Goal: Task Accomplishment & Management: Complete application form

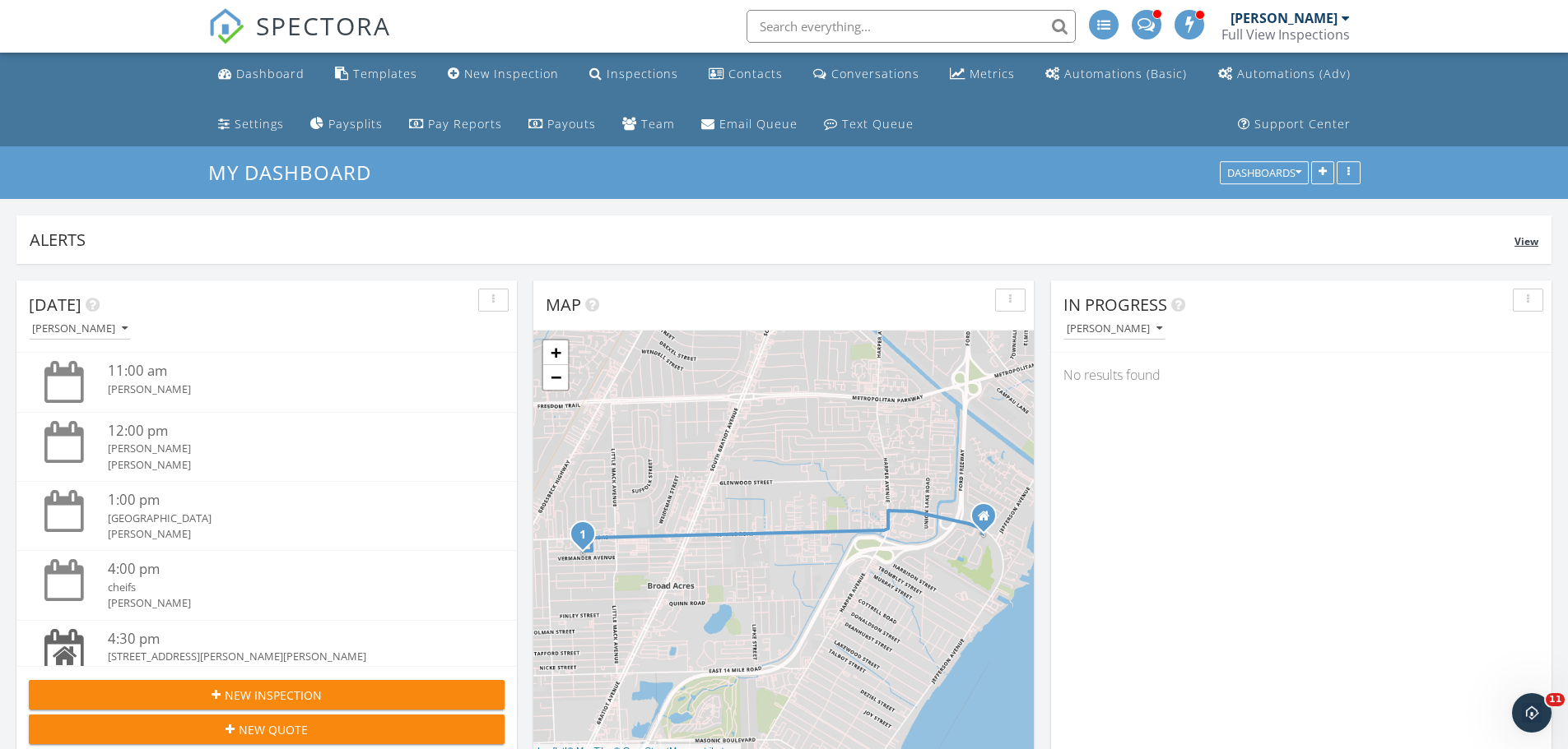
scroll to position [1687, 1593]
click at [648, 79] on div "Inspections" at bounding box center [642, 74] width 72 height 16
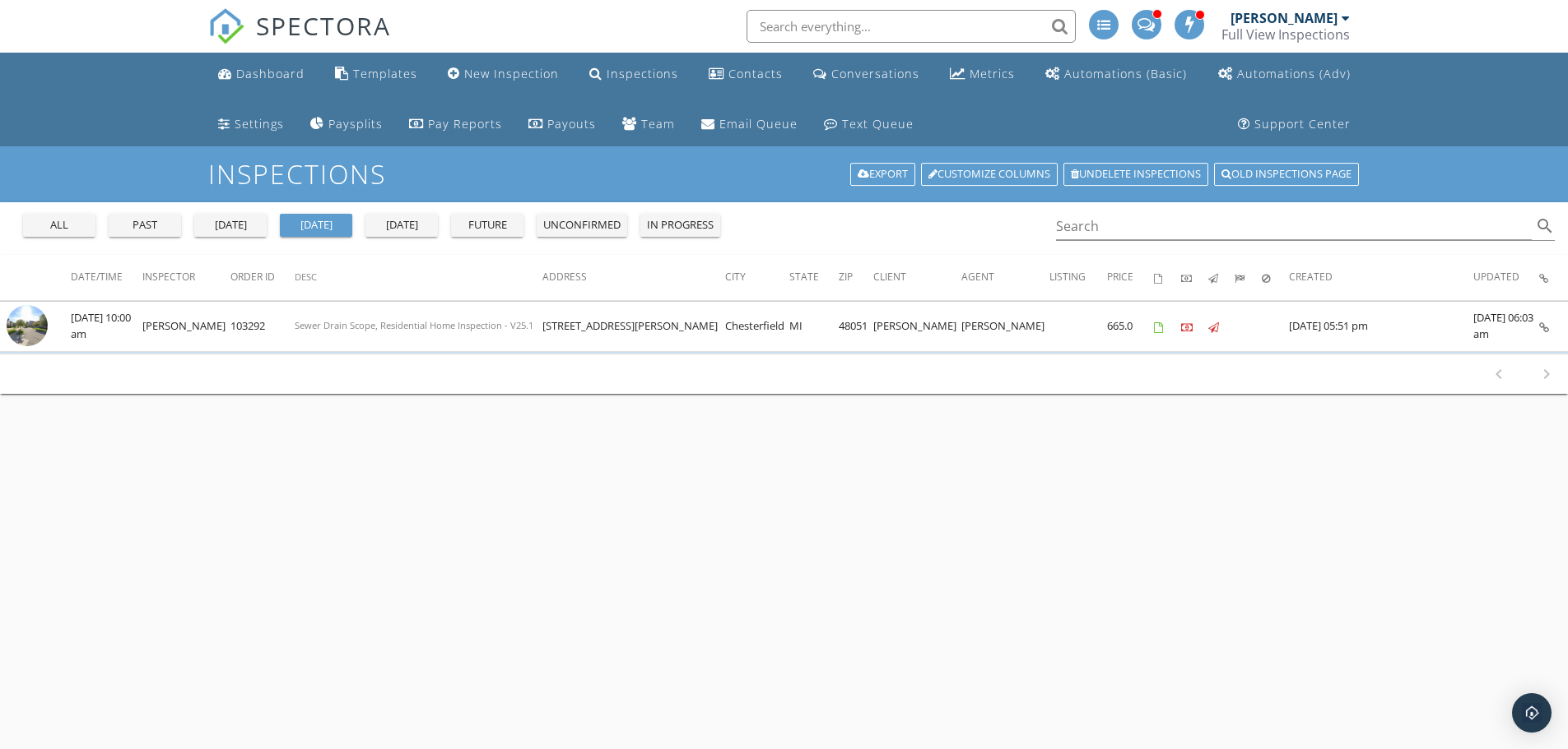
click at [48, 223] on div "all" at bounding box center [60, 226] width 60 height 17
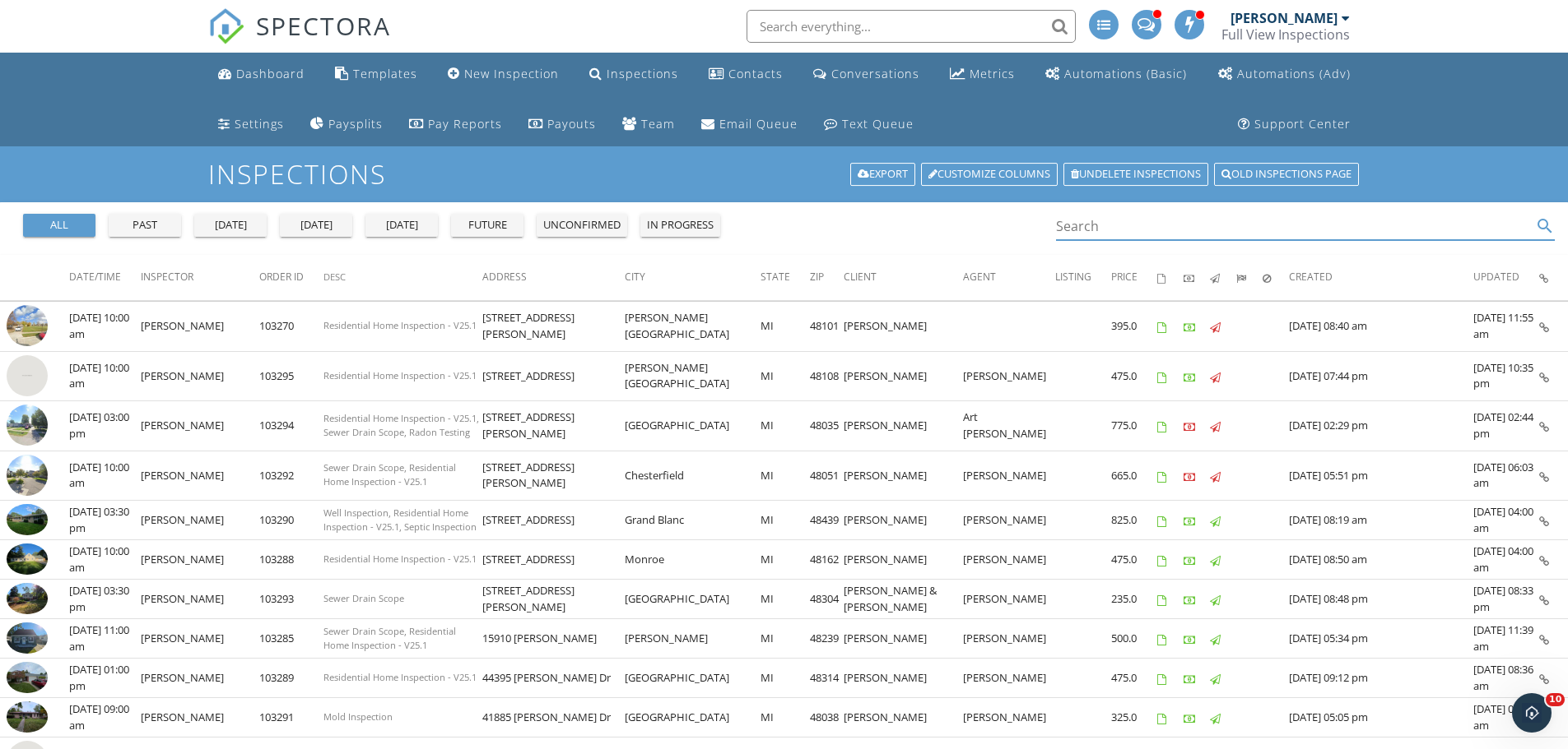
click at [1120, 231] on input "Search" at bounding box center [1294, 227] width 476 height 27
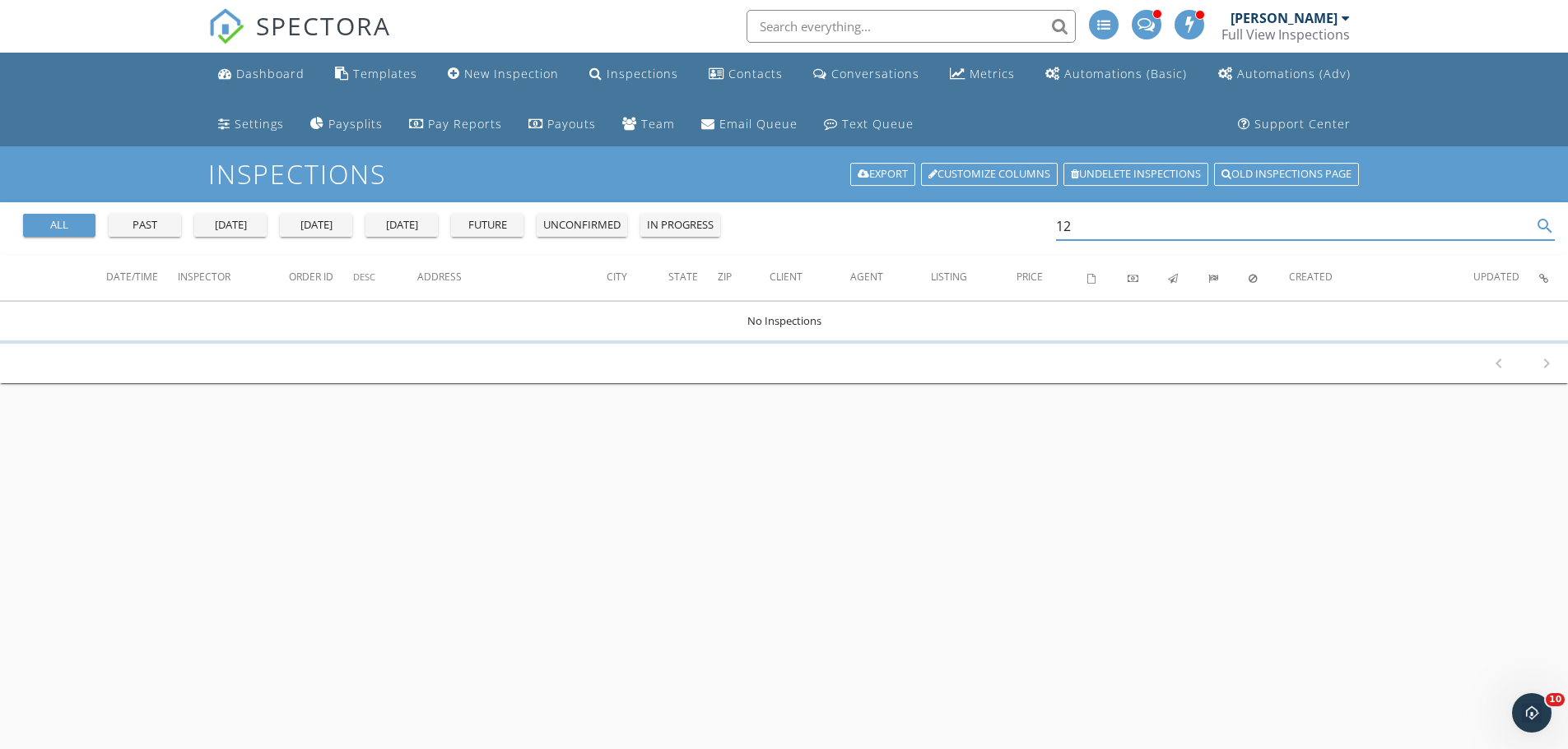
type input "1"
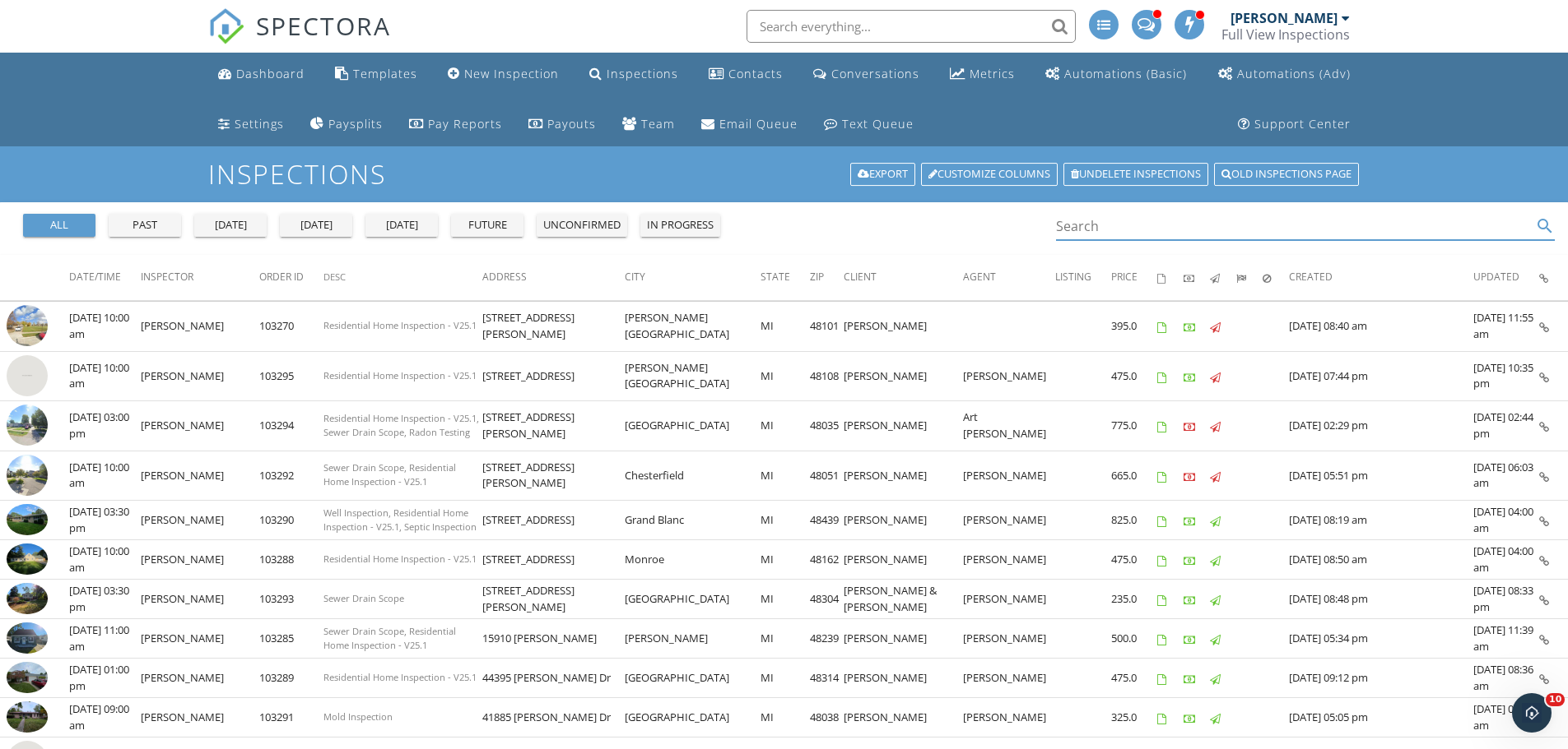
click at [1158, 237] on input "Search" at bounding box center [1294, 227] width 476 height 27
paste input "12586 Gera Rd"
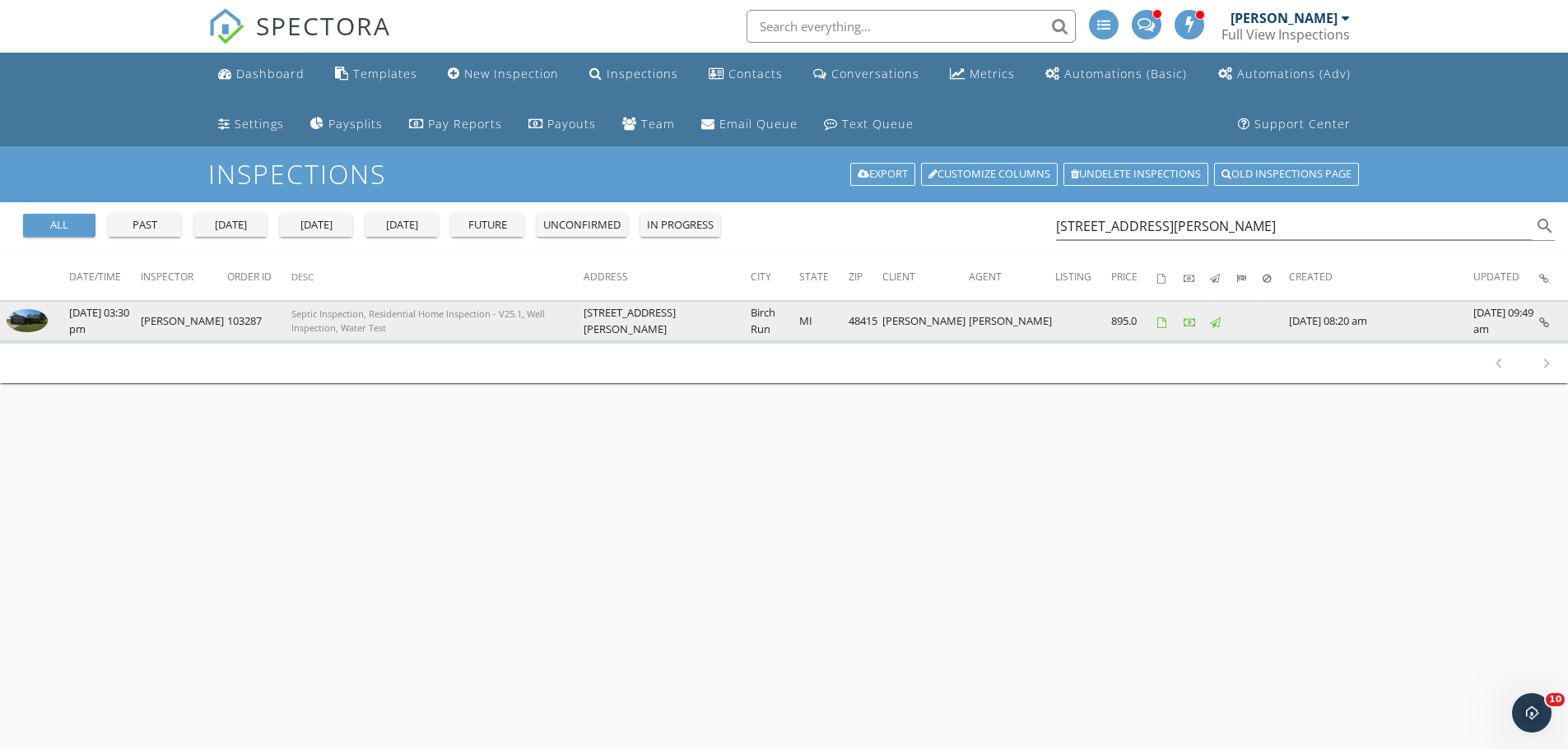
click at [36, 321] on img at bounding box center [27, 321] width 41 height 23
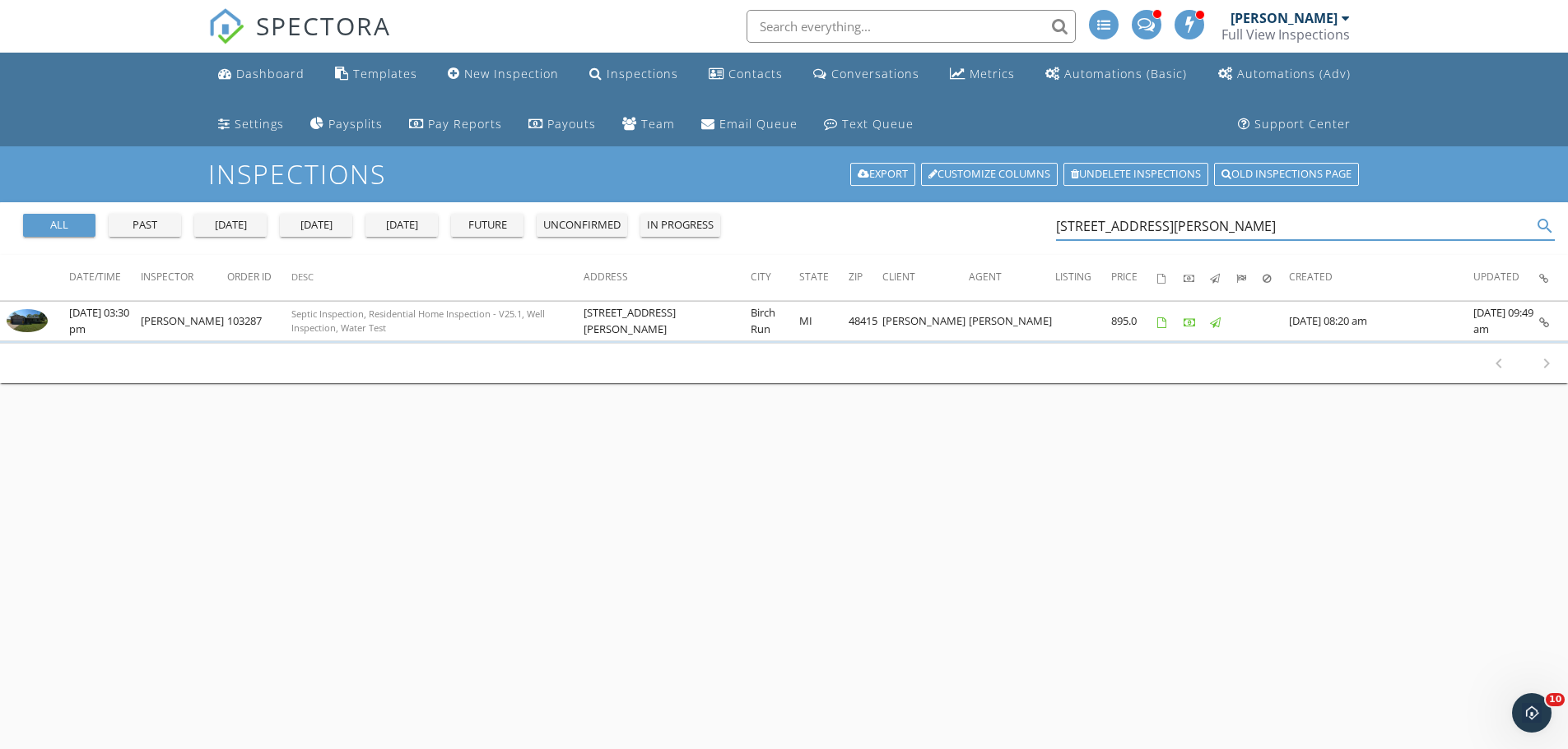
drag, startPoint x: 1169, startPoint y: 228, endPoint x: 1025, endPoint y: 225, distance: 144.0
click at [1025, 225] on div "all past yesterday today tomorrow future unconfirmed in progress 12586 Gera Rd …" at bounding box center [784, 229] width 1568 height 53
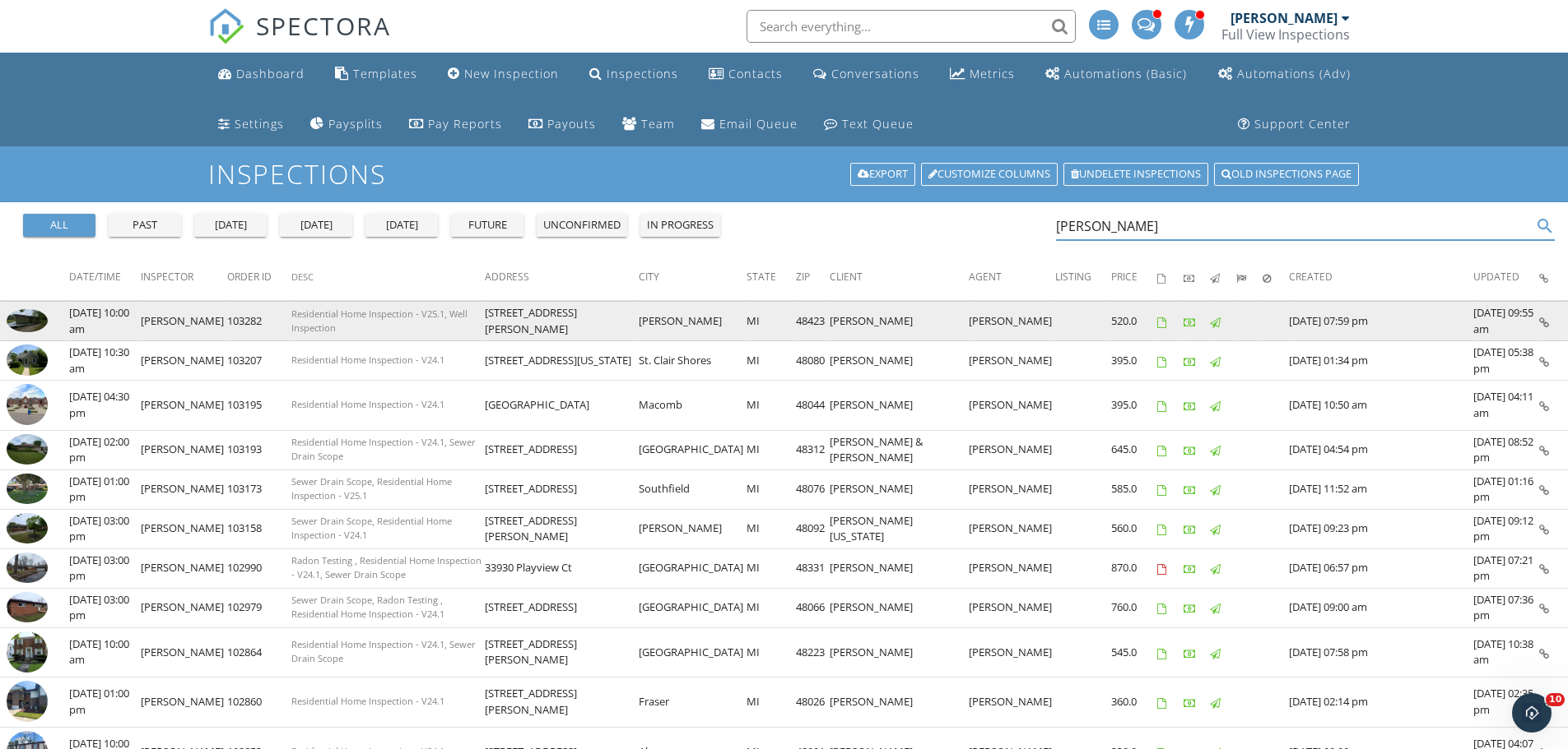
type input "nathan"
click at [39, 321] on img at bounding box center [27, 321] width 41 height 23
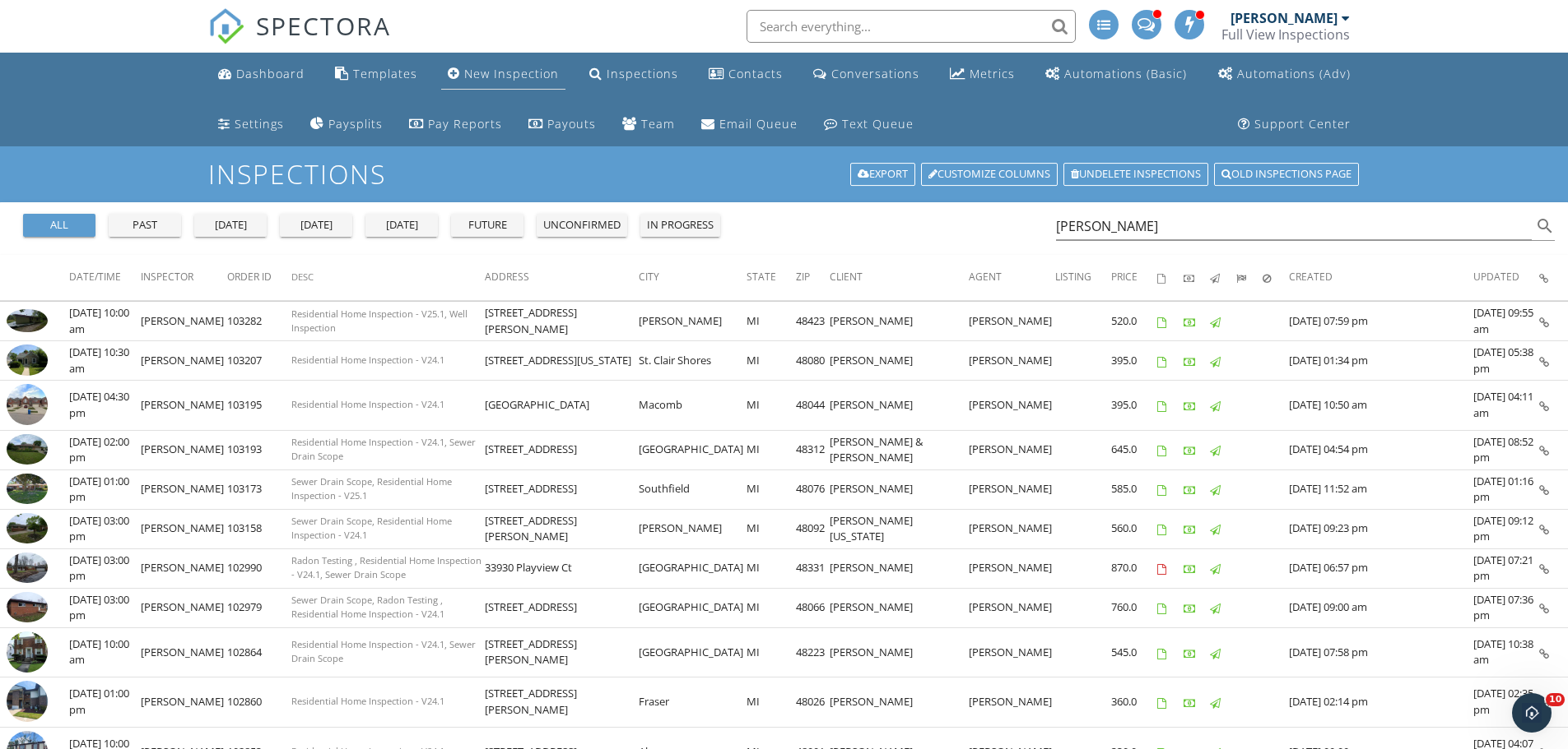
click at [508, 77] on div "New Inspection" at bounding box center [511, 74] width 94 height 16
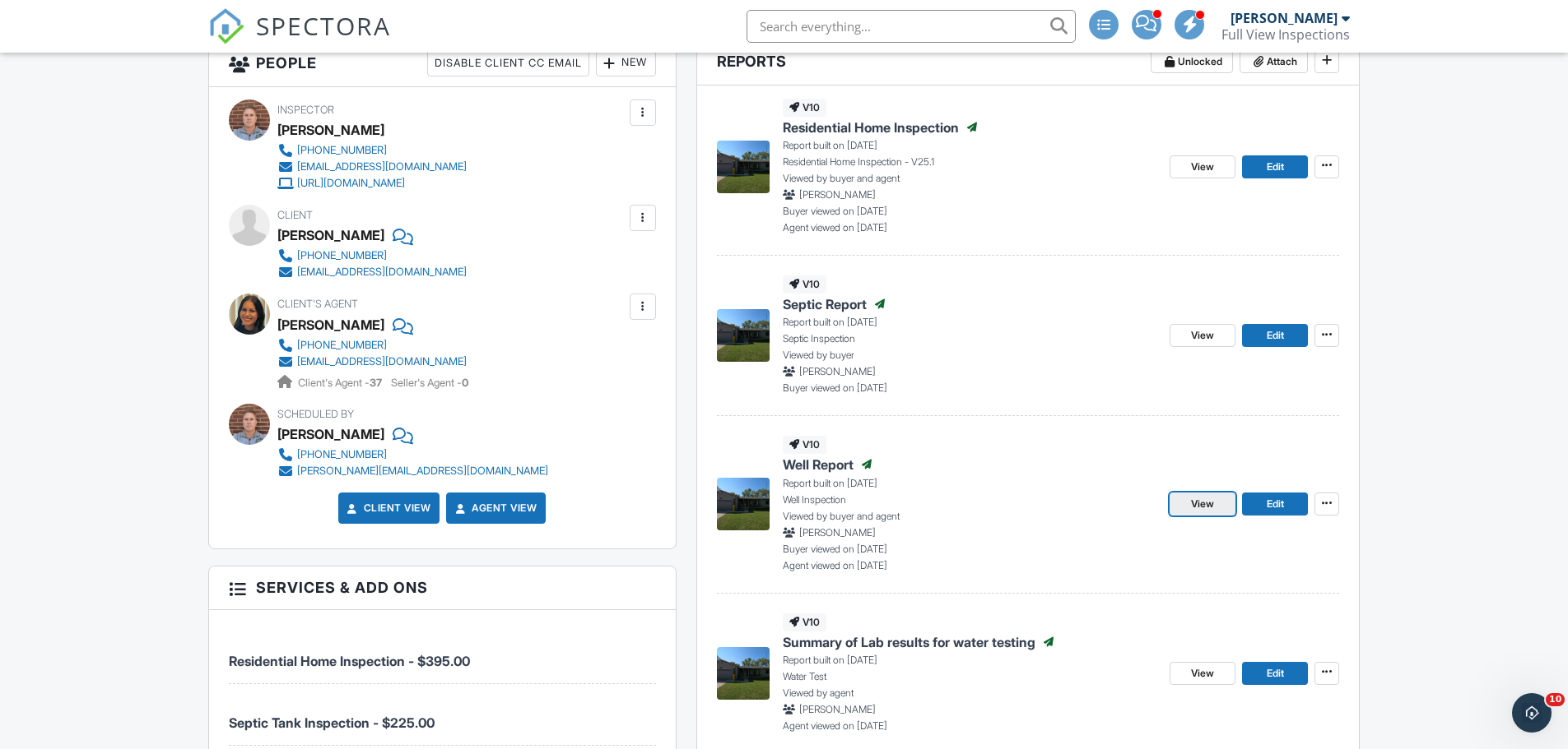
click at [1197, 503] on span "View" at bounding box center [1202, 504] width 23 height 17
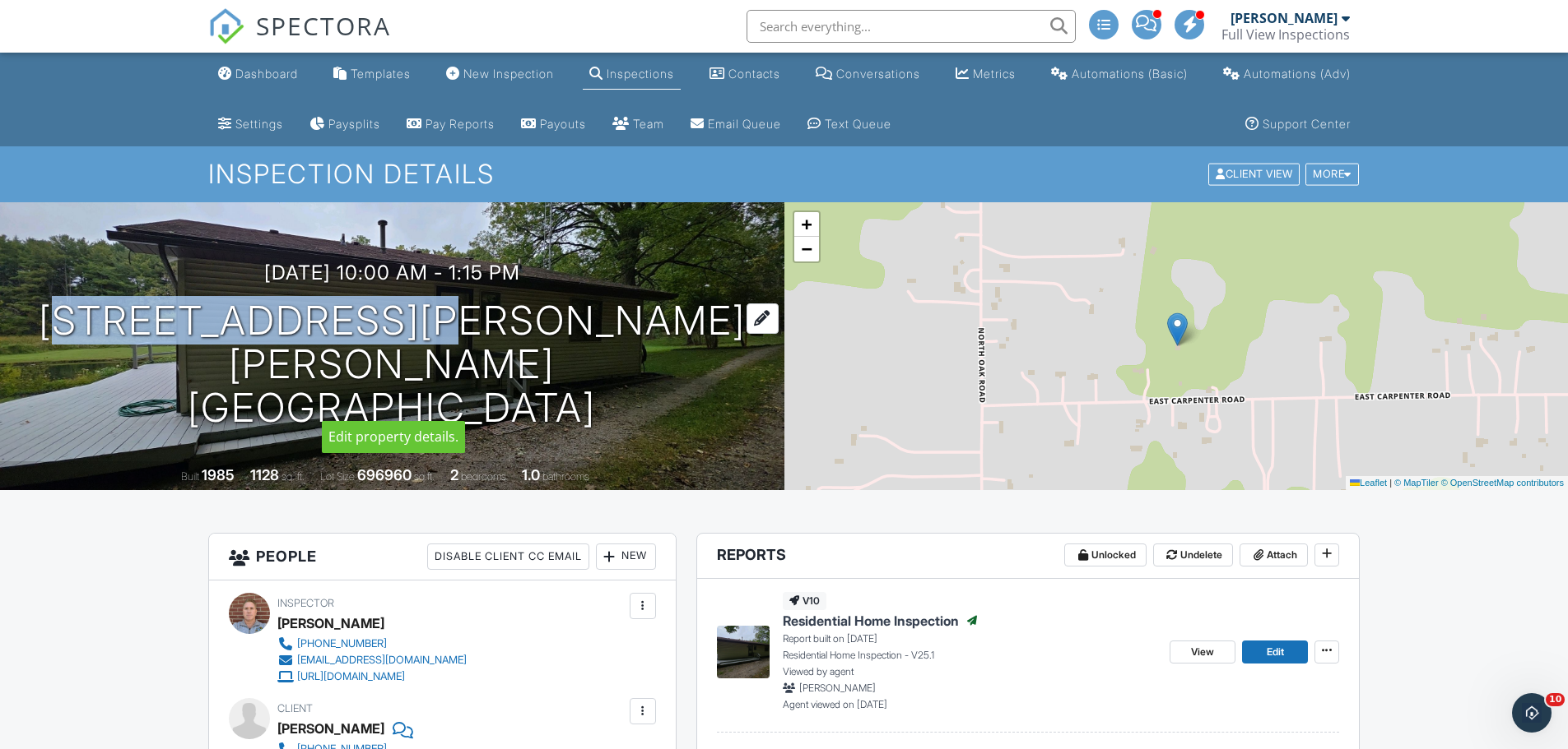
drag, startPoint x: 170, startPoint y: 336, endPoint x: 544, endPoint y: 340, distance: 374.0
click at [544, 340] on div "09/19/2025 10:00 am - 1:15 pm 11147 E Carpenter Rd Davison, MI 48423" at bounding box center [392, 345] width 784 height 168
copy h1 "11147 E [PERSON_NAME]"
click at [261, 69] on div "Dashboard" at bounding box center [267, 74] width 63 height 14
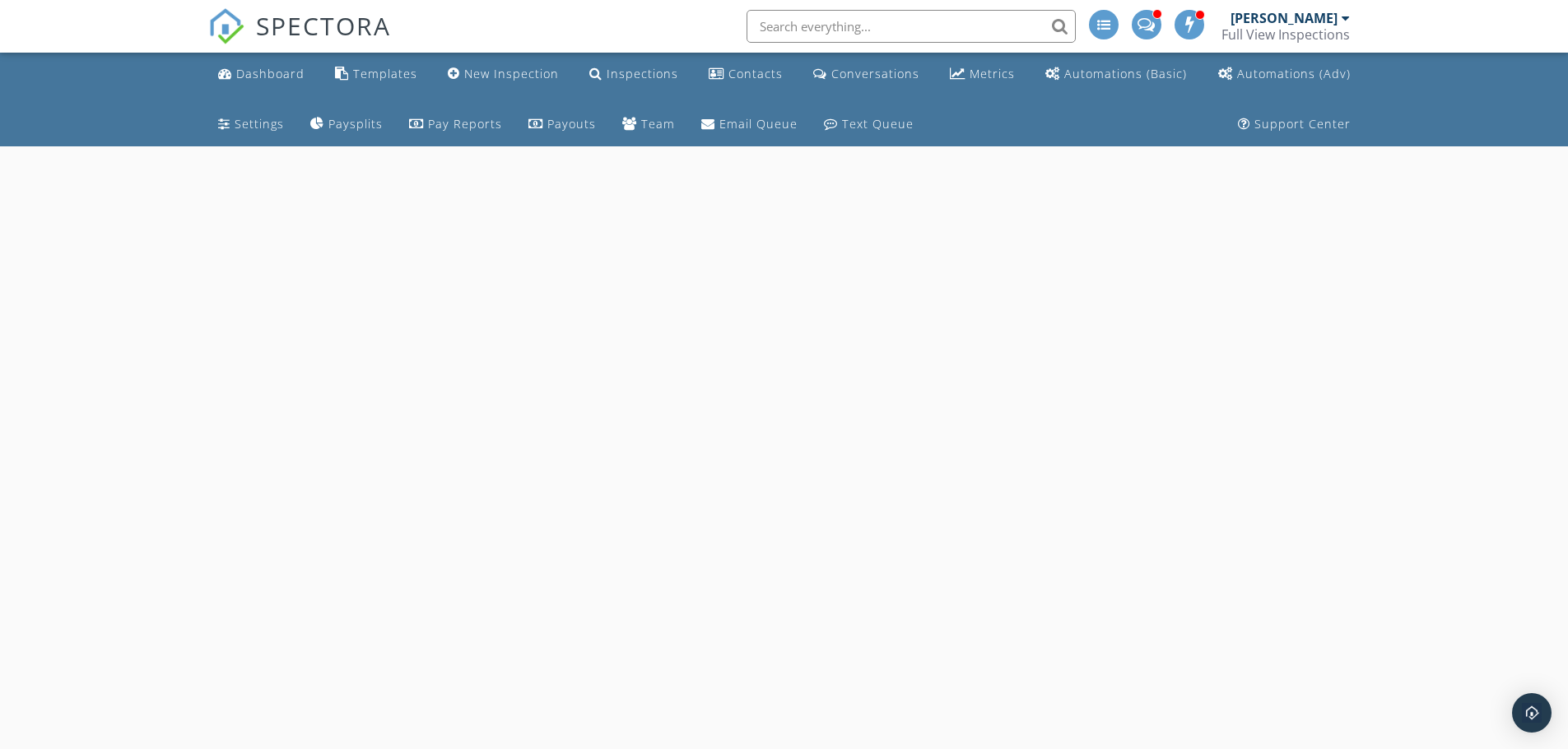
select select "8"
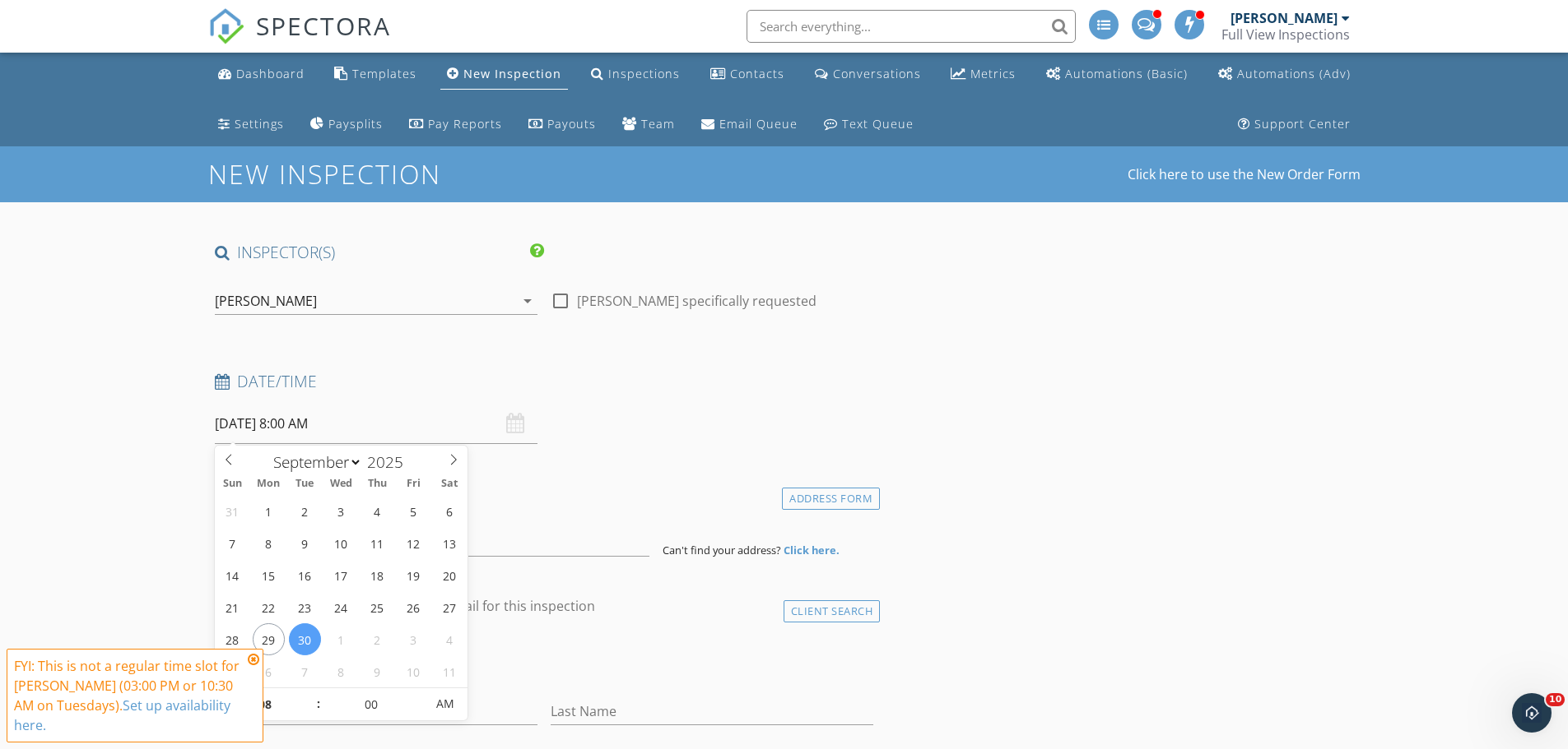
click at [300, 425] on input "[DATE] 8:00 AM" at bounding box center [376, 424] width 323 height 41
type input "[DATE] 8:00 AM"
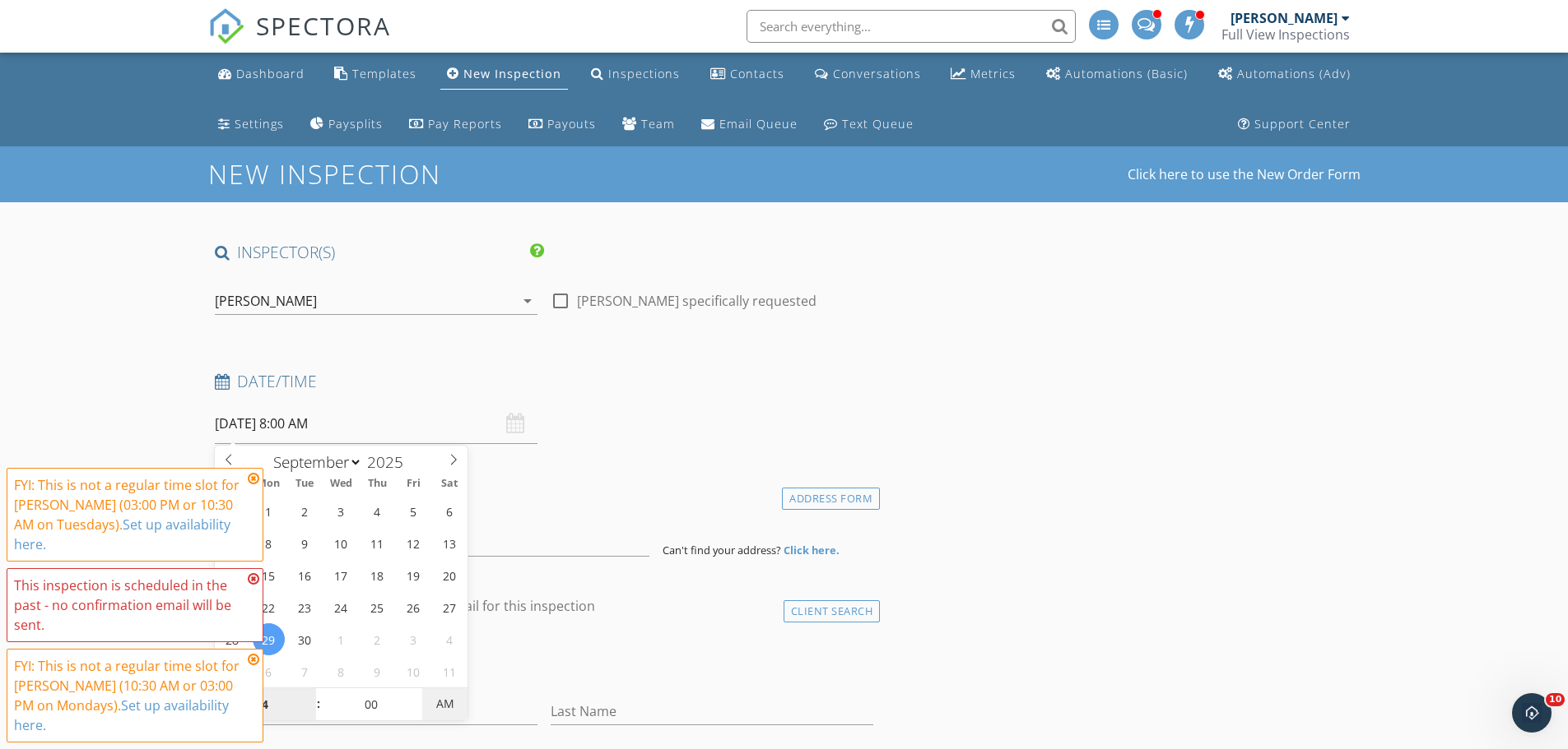
type input "04"
type input "09/29/2025 4:00 PM"
click at [447, 703] on span "AM" at bounding box center [444, 704] width 45 height 33
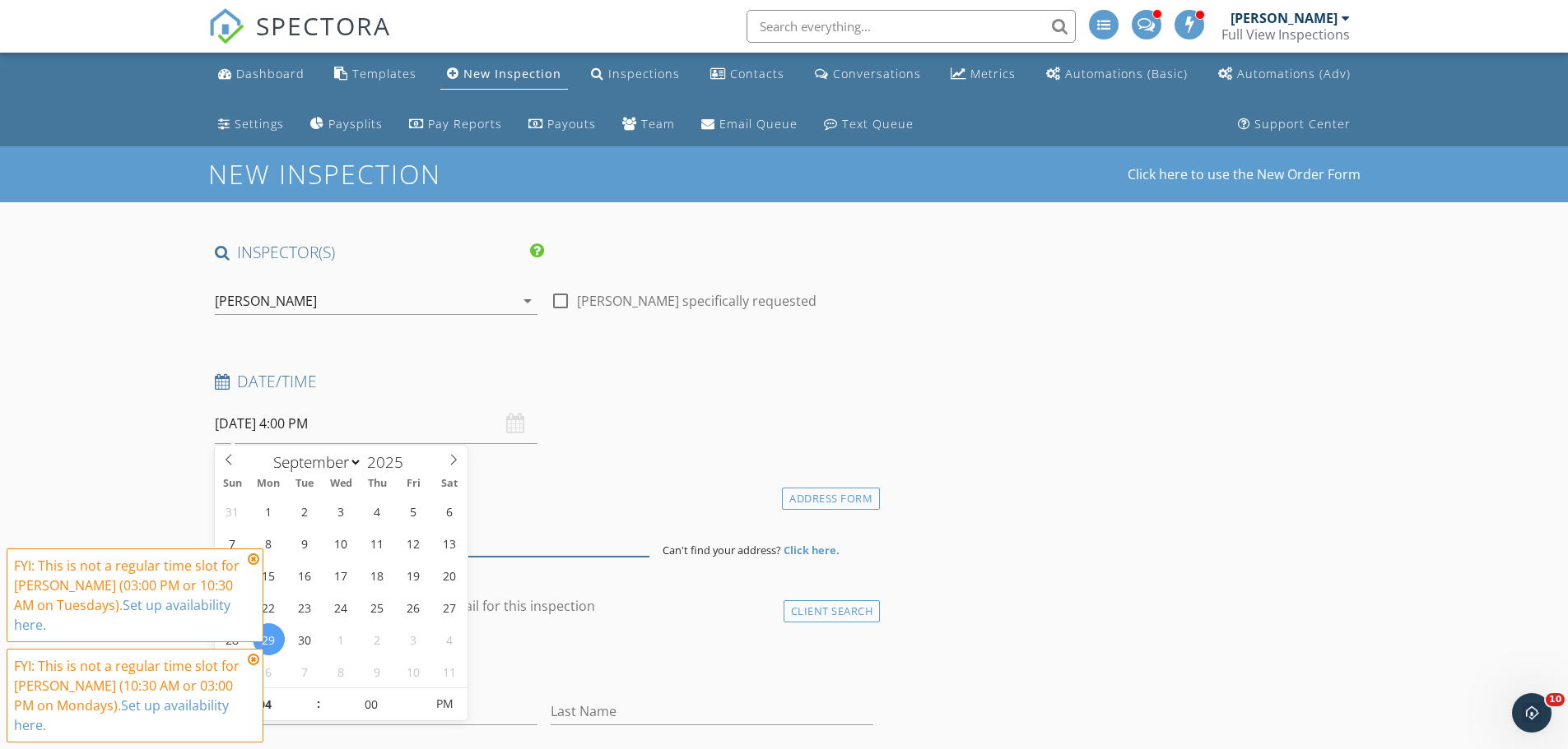
click at [544, 532] on input at bounding box center [432, 537] width 434 height 41
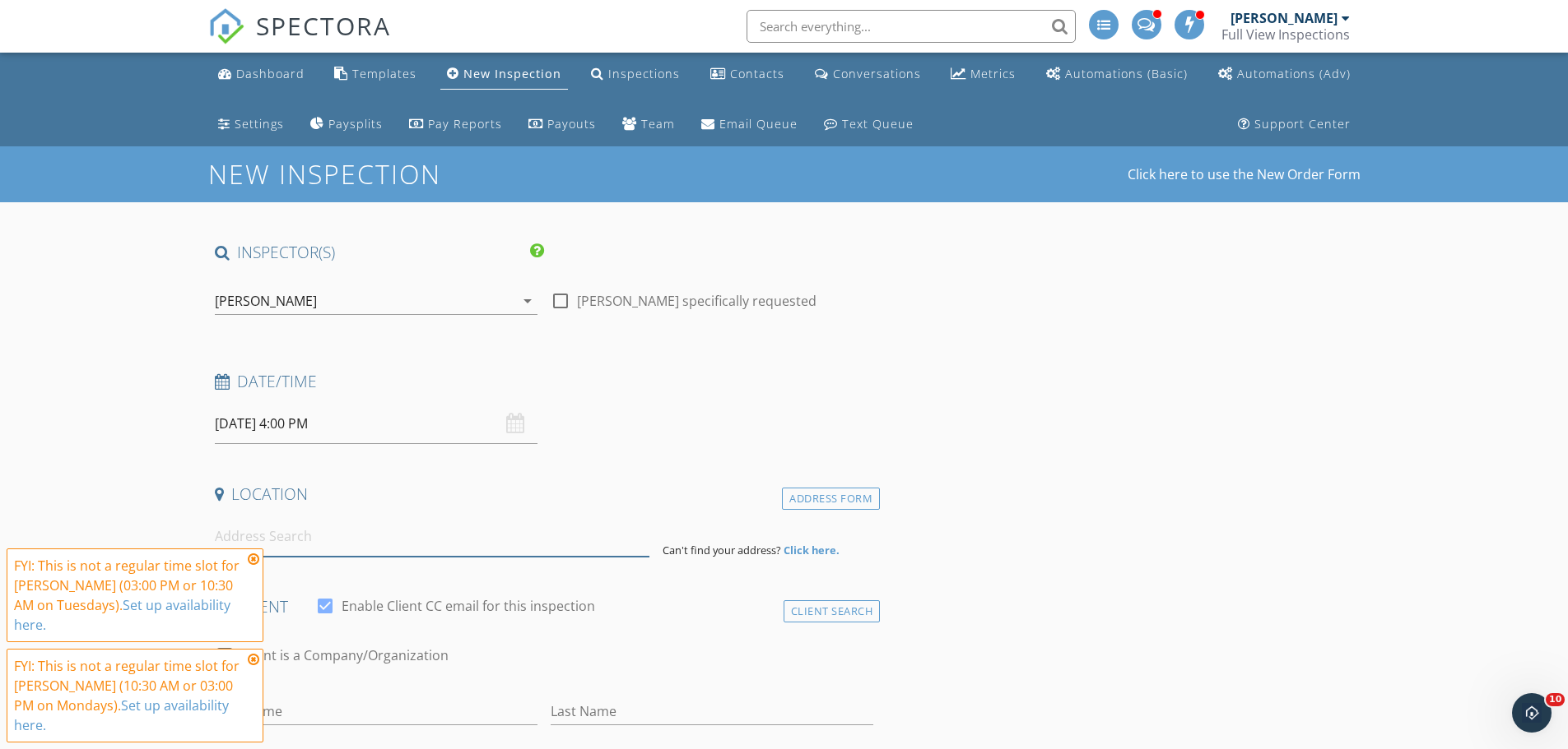
click at [479, 550] on input at bounding box center [432, 537] width 434 height 41
paste input "11147 E Carpenter"
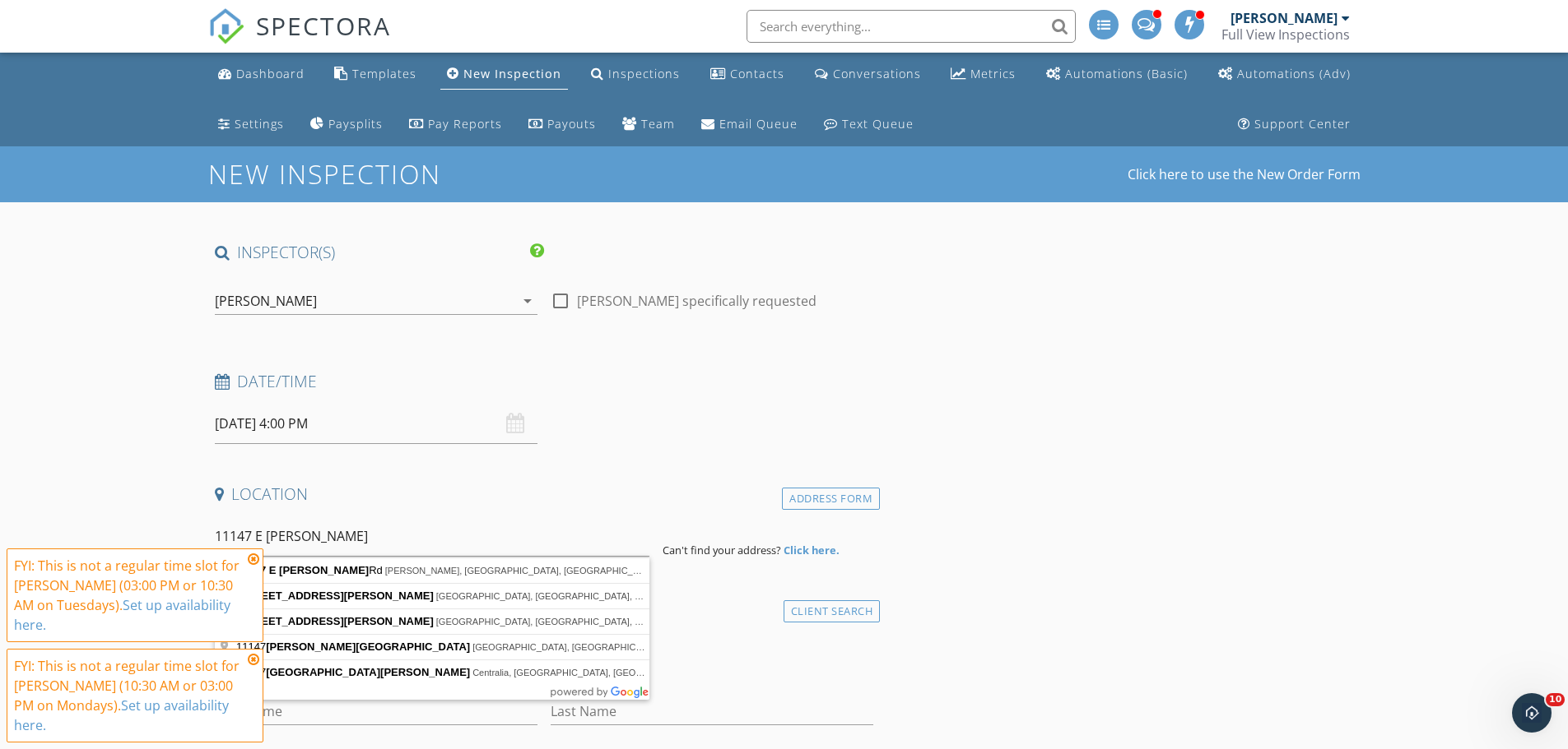
type input "11147 E Carpenter Rd, Davison, MI, USA"
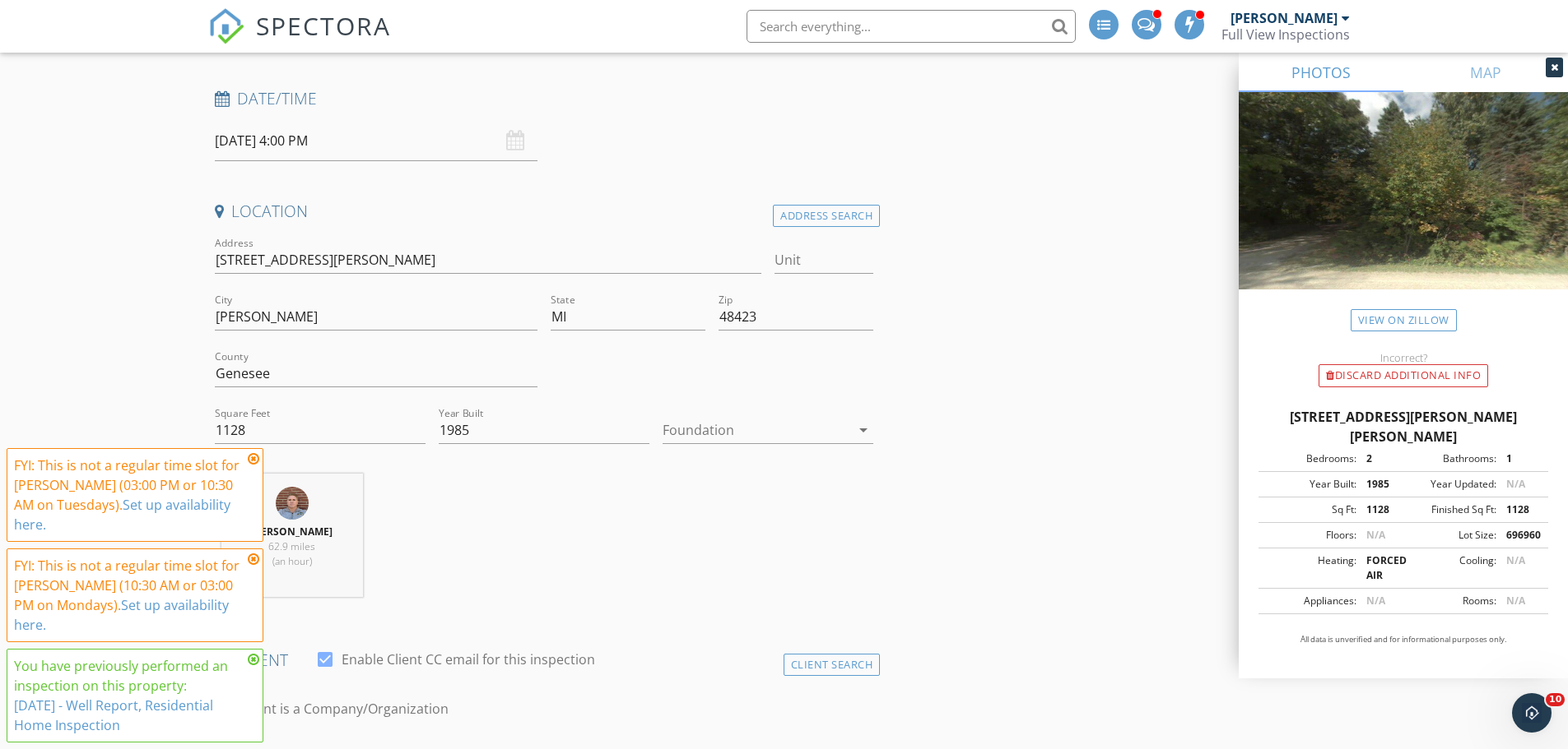
scroll to position [329, 0]
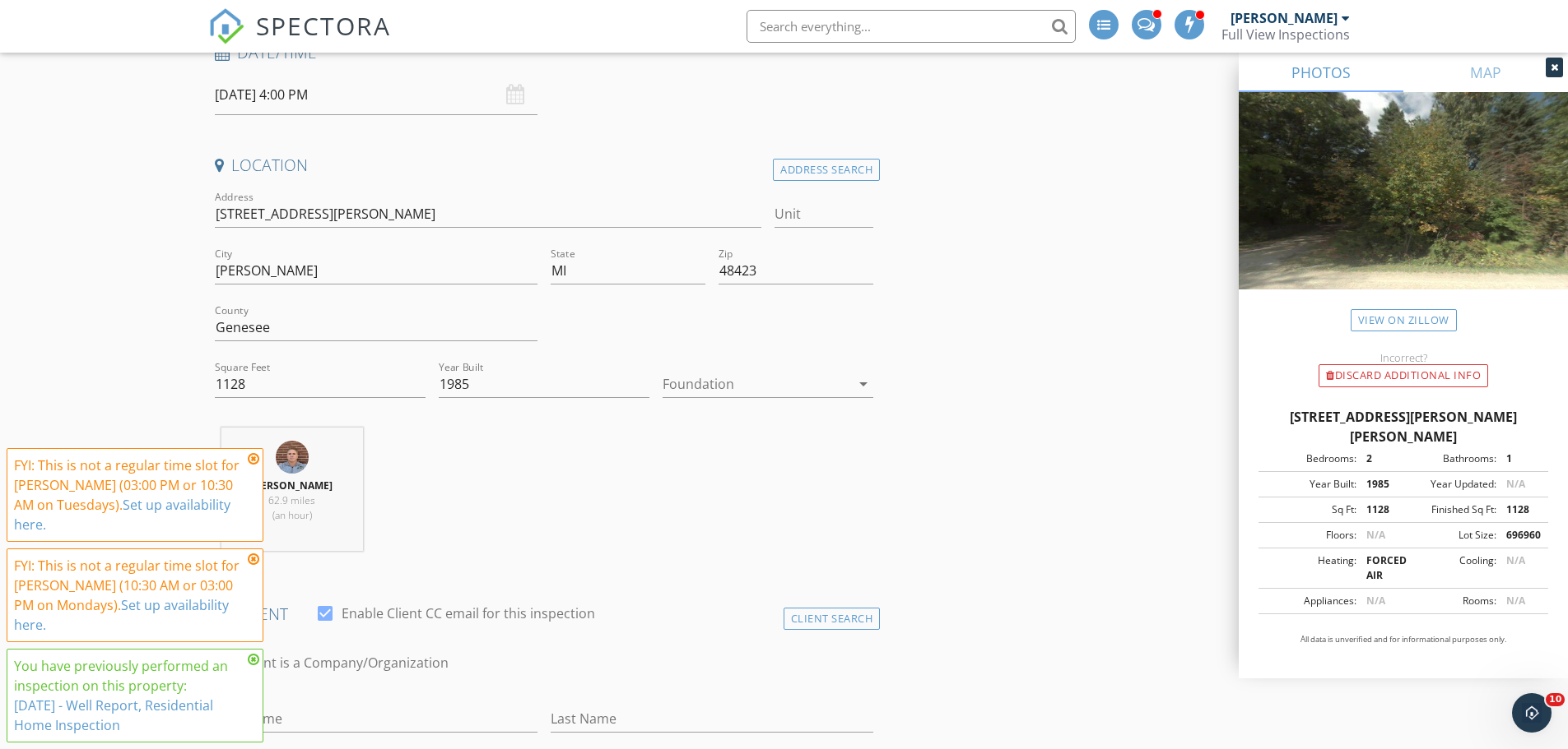
click at [251, 465] on icon at bounding box center [254, 459] width 12 height 13
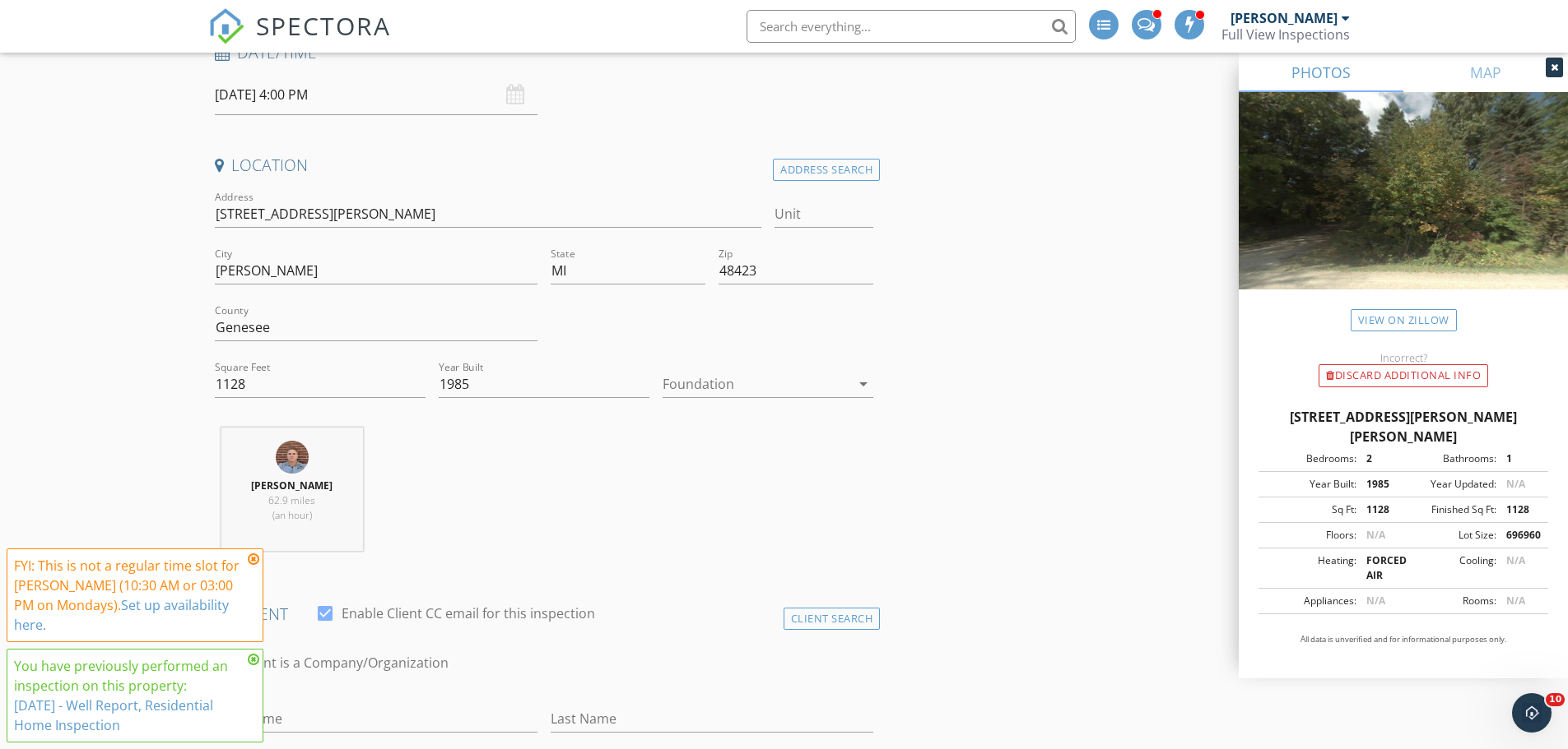
click at [252, 566] on icon at bounding box center [254, 560] width 12 height 13
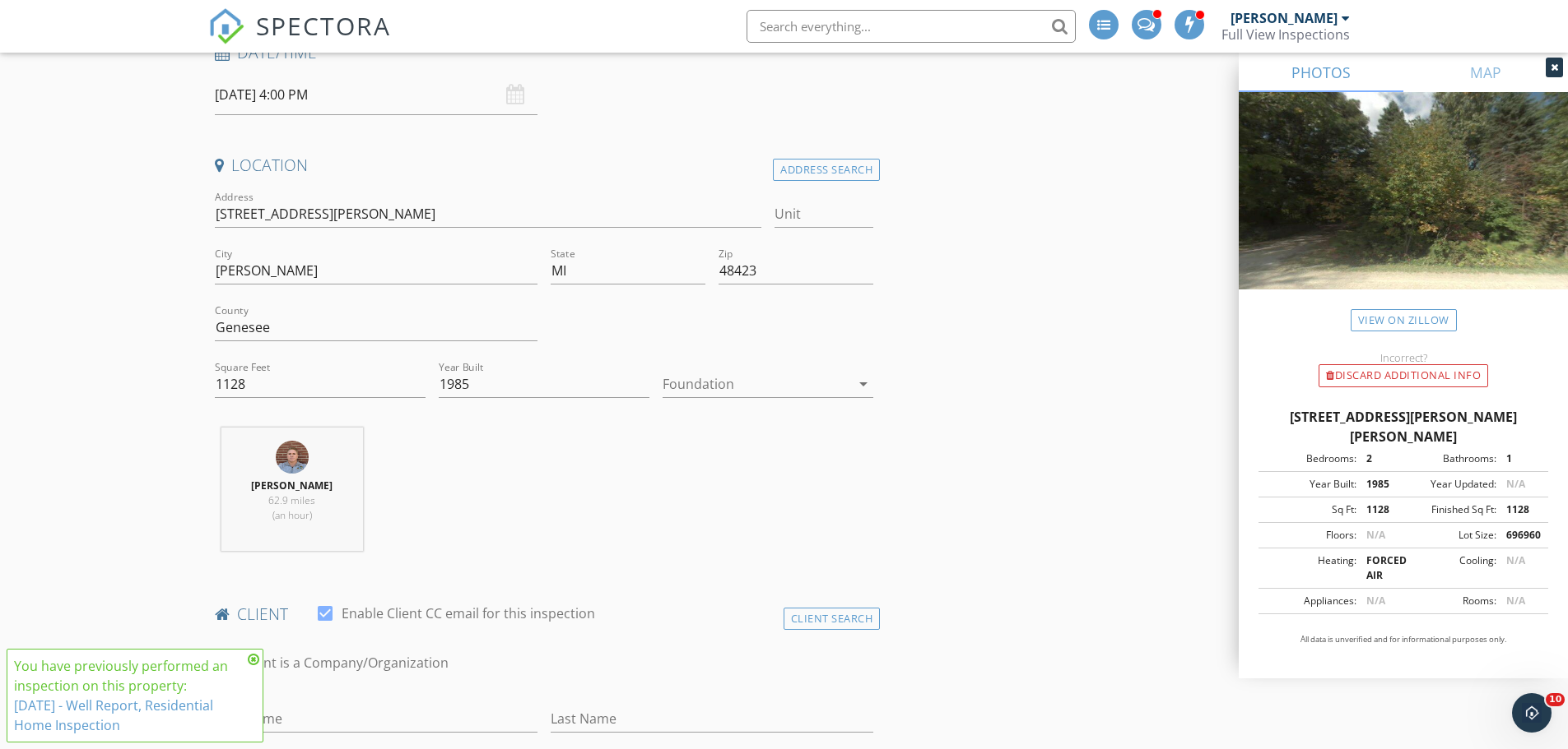
click at [259, 657] on div "You have previously performed an inspection on this property: 9/19/2025 - Well …" at bounding box center [135, 695] width 256 height 93
click at [253, 660] on icon at bounding box center [254, 660] width 12 height 13
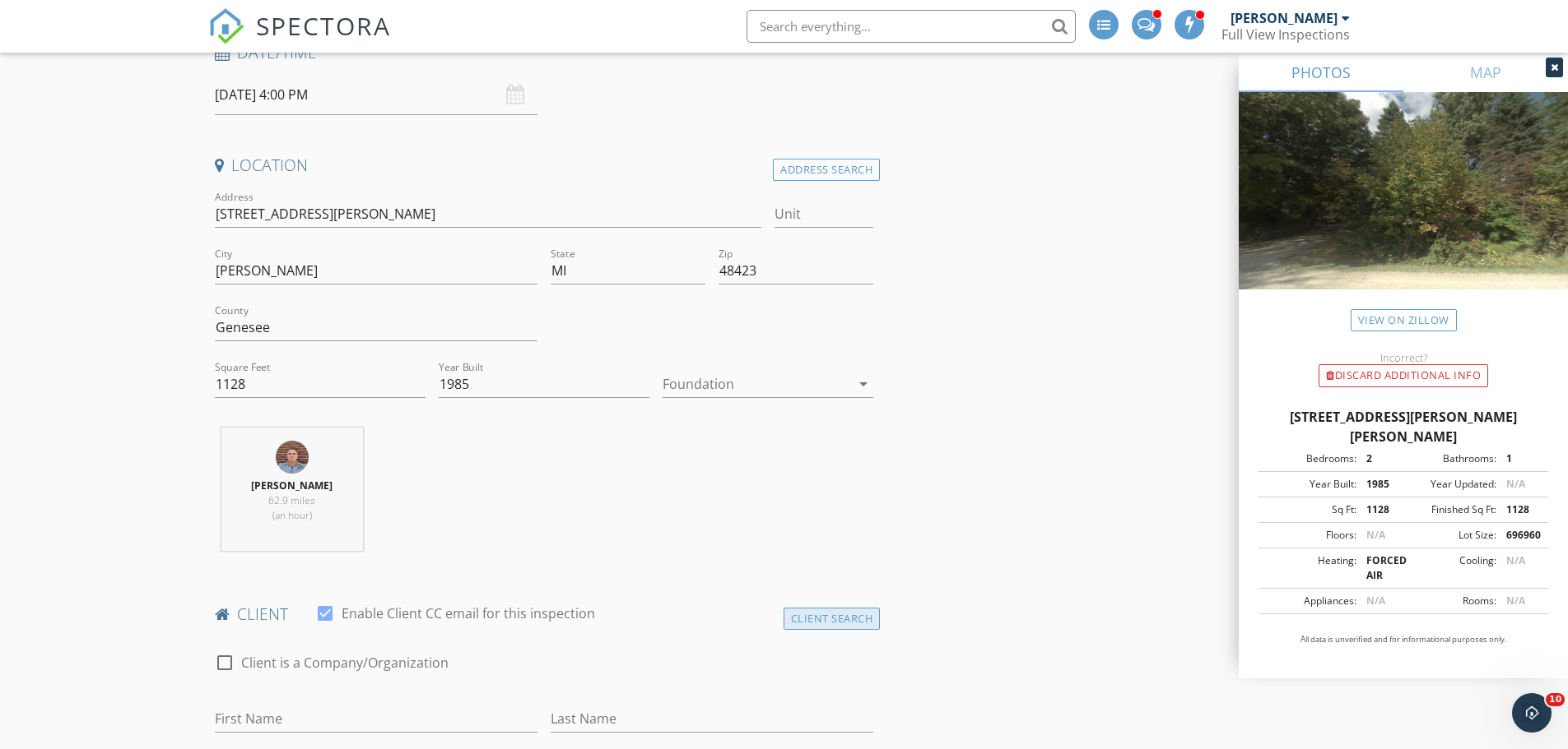
click at [829, 621] on div "Client Search" at bounding box center [831, 618] width 97 height 22
drag, startPoint x: 337, startPoint y: 644, endPoint x: 341, endPoint y: 653, distance: 9.8
click at [337, 646] on div at bounding box center [544, 666] width 659 height 54
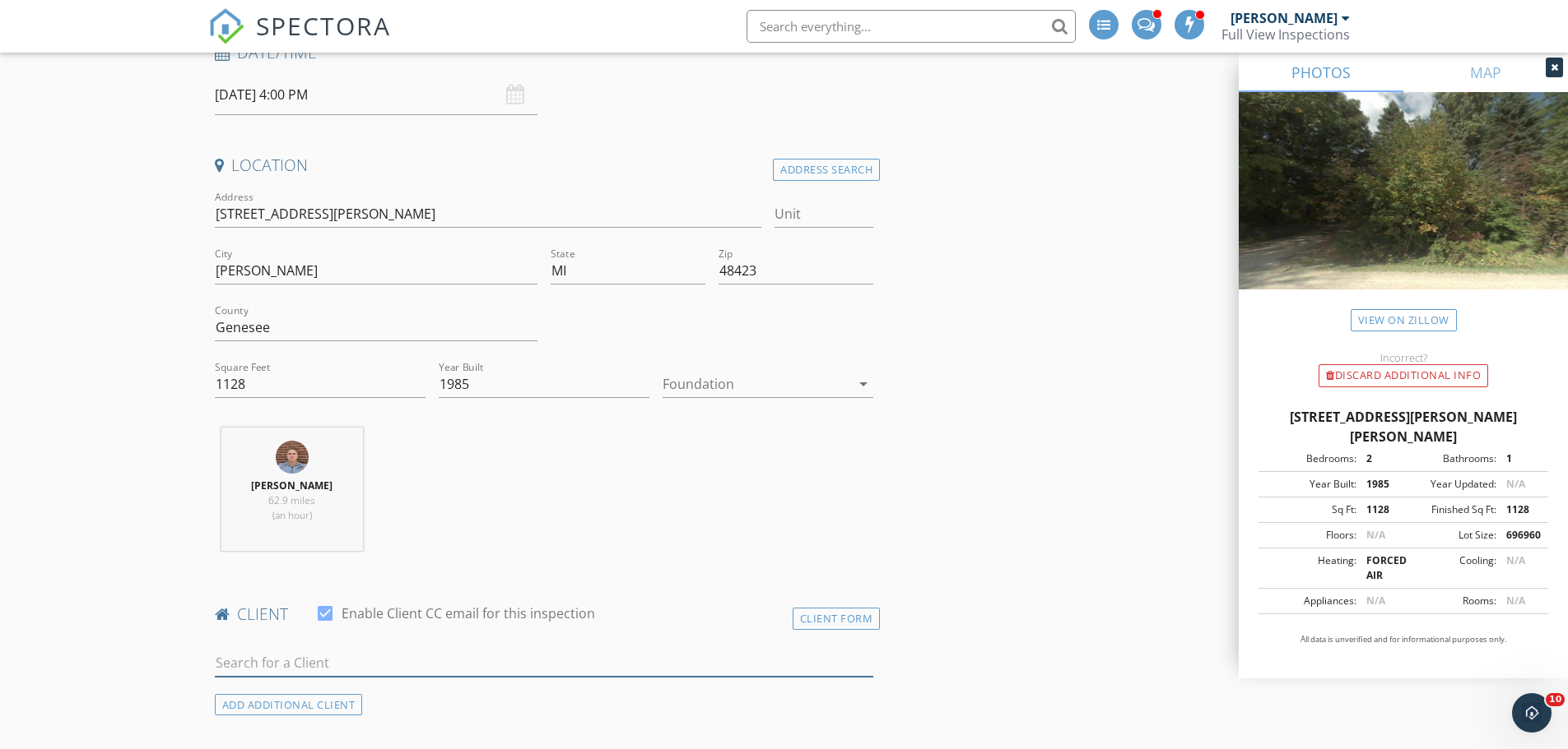
click at [342, 653] on input "text" at bounding box center [544, 663] width 659 height 27
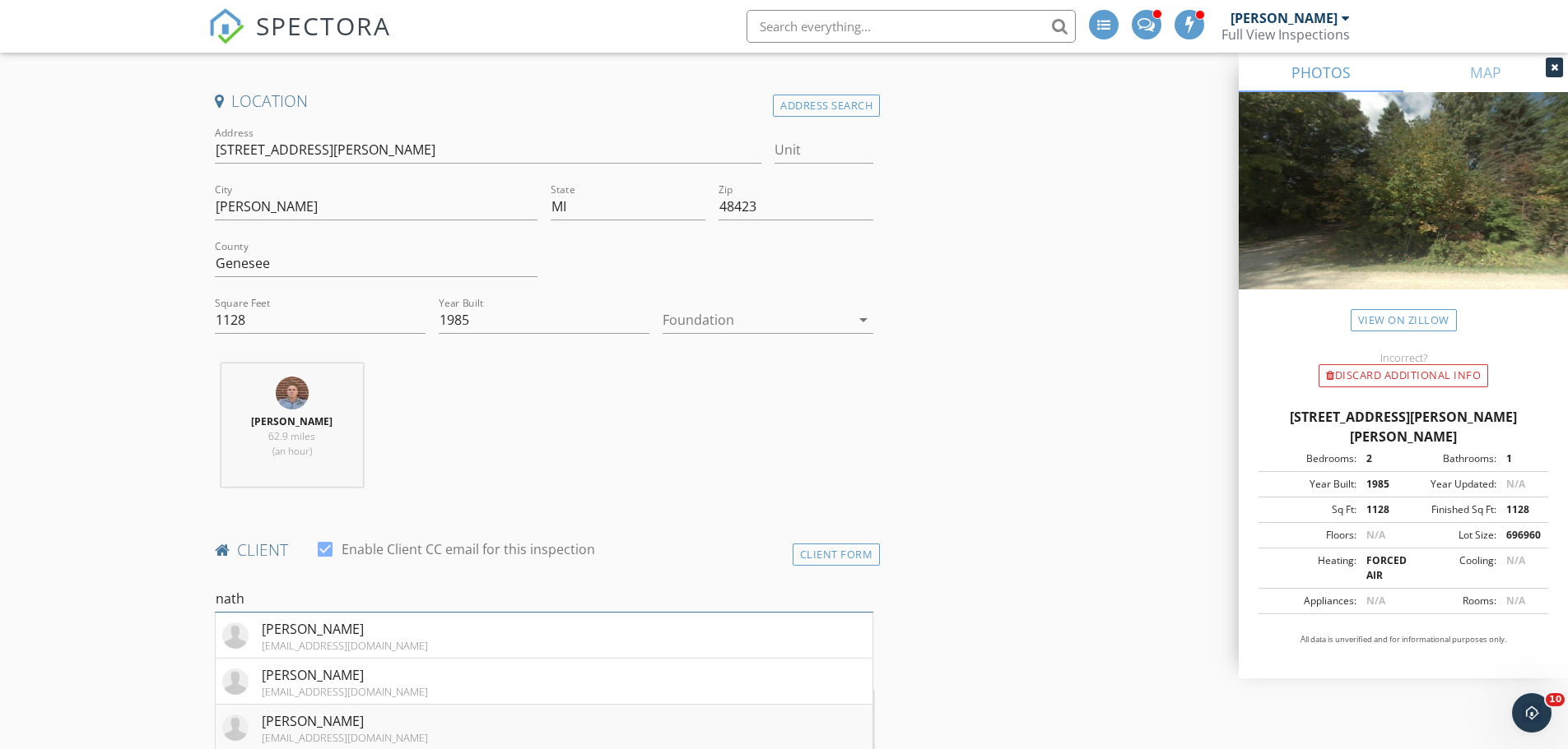
scroll to position [494, 0]
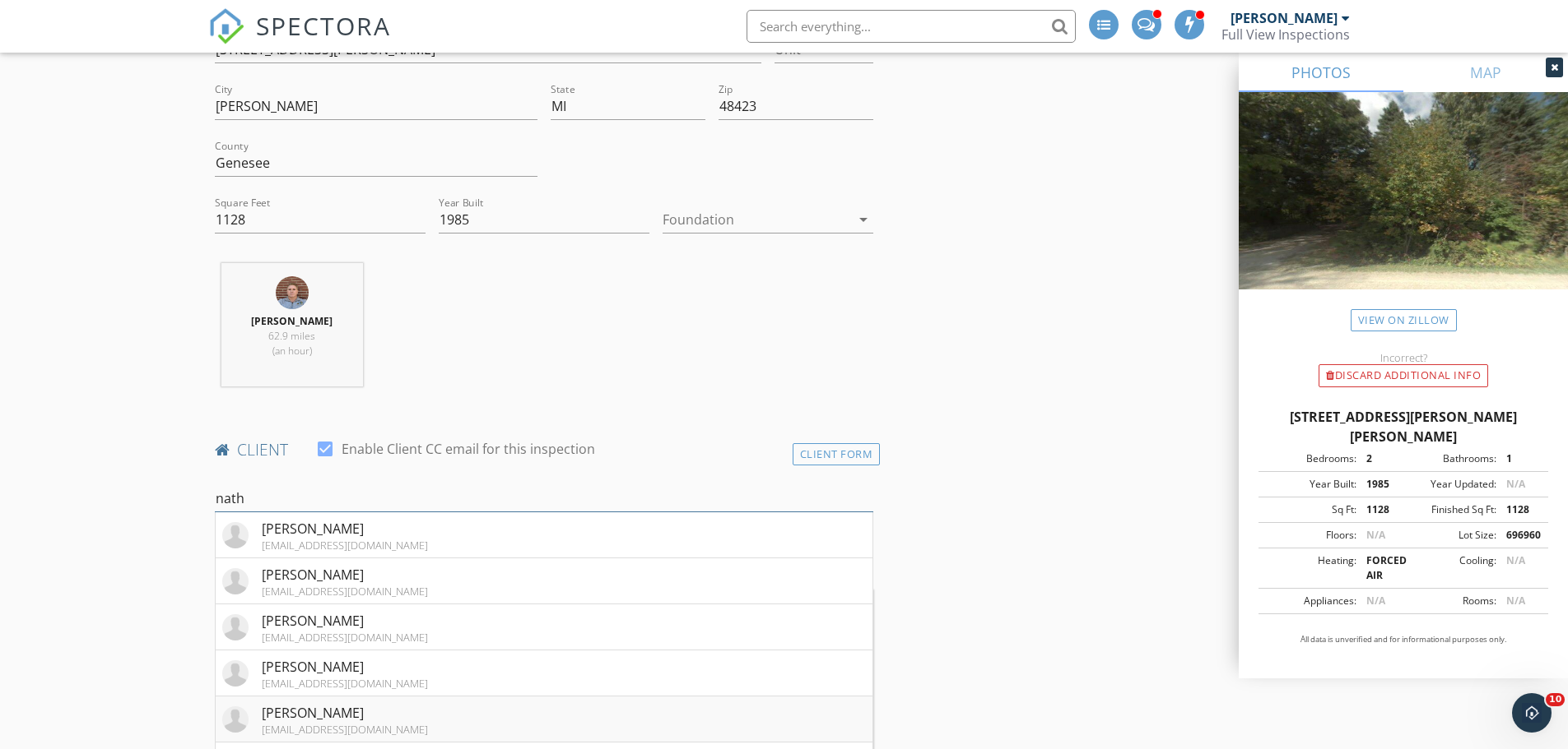
type input "nath"
click at [350, 718] on div "Nathan Catalano" at bounding box center [344, 713] width 166 height 20
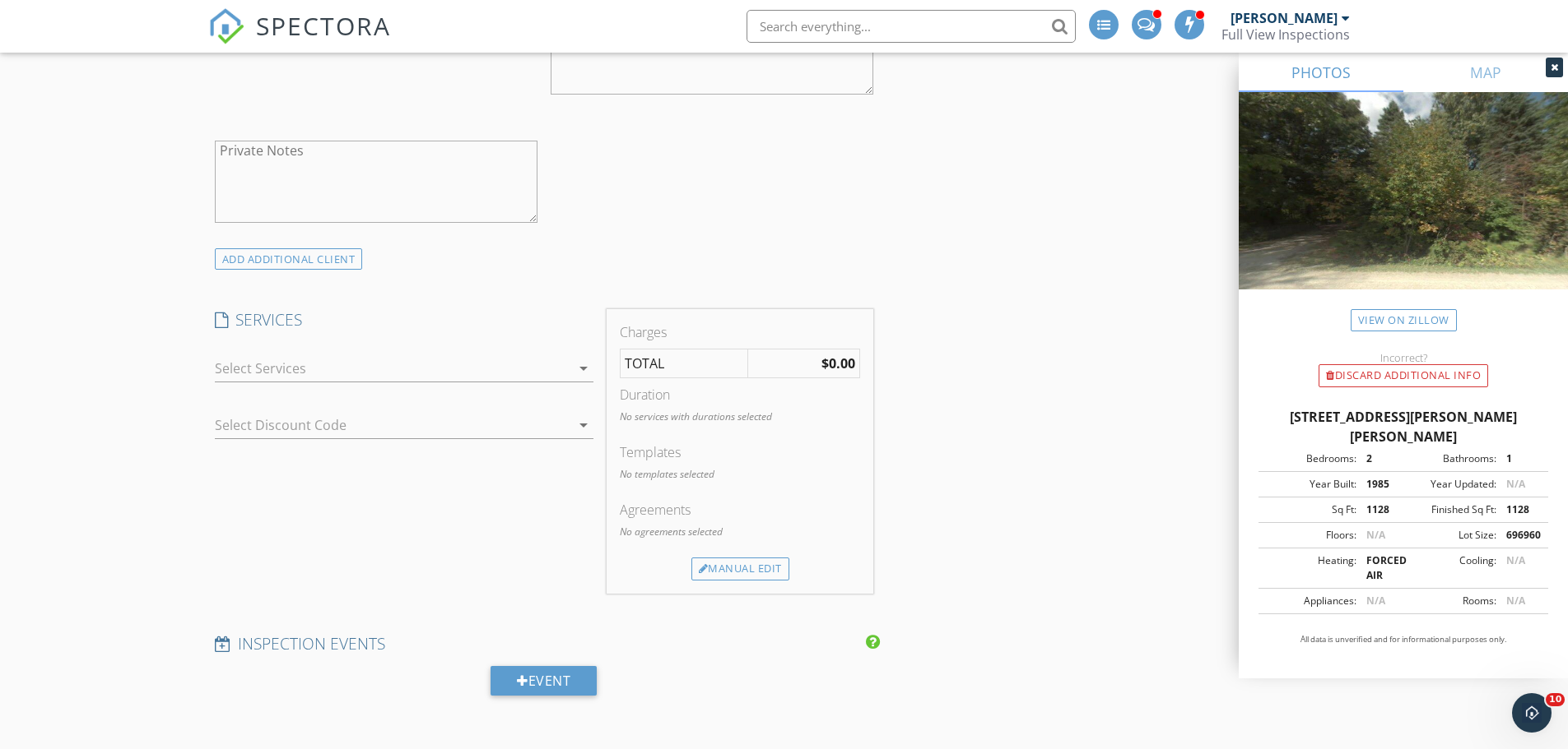
scroll to position [1316, 0]
click at [245, 369] on div at bounding box center [393, 367] width 356 height 26
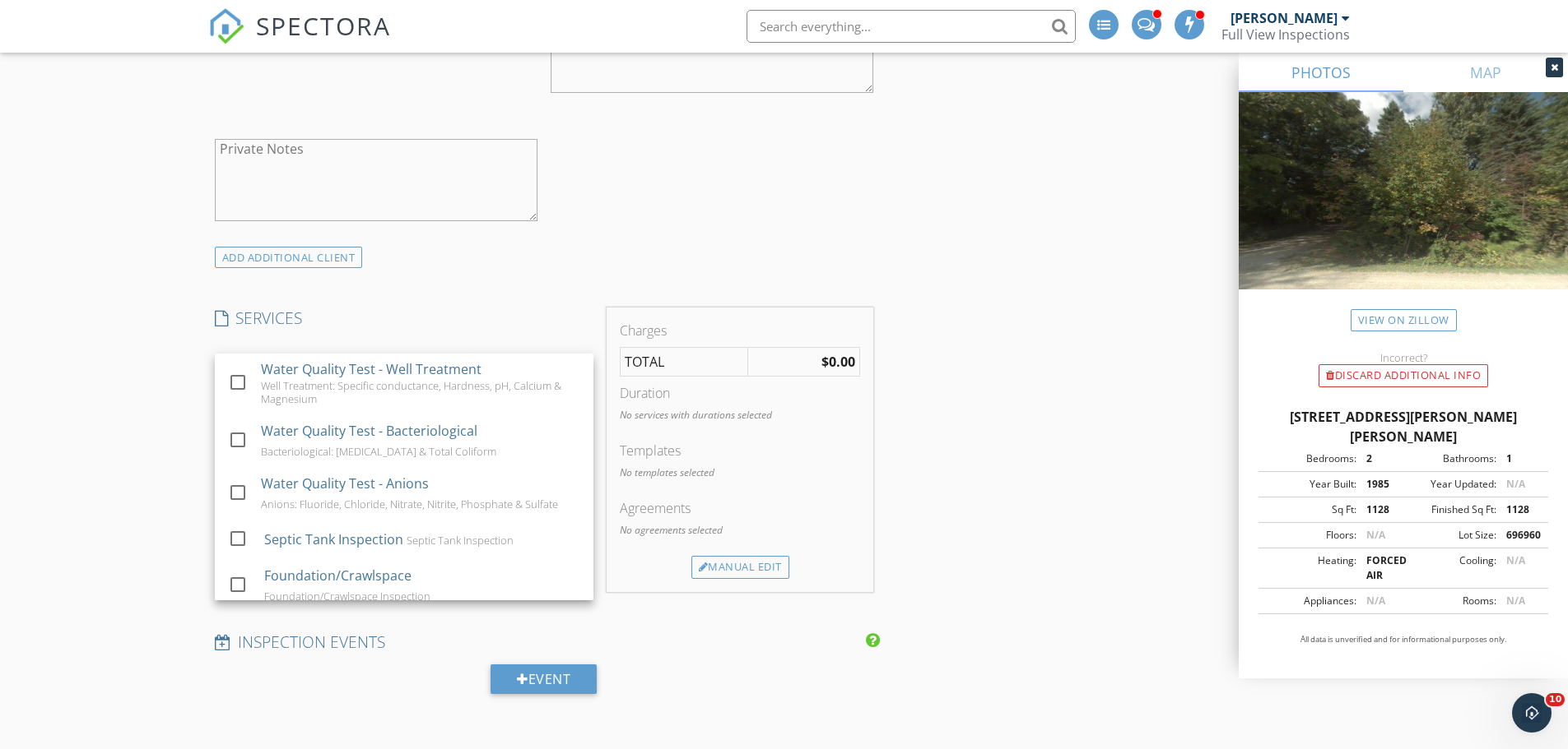
scroll to position [905, 0]
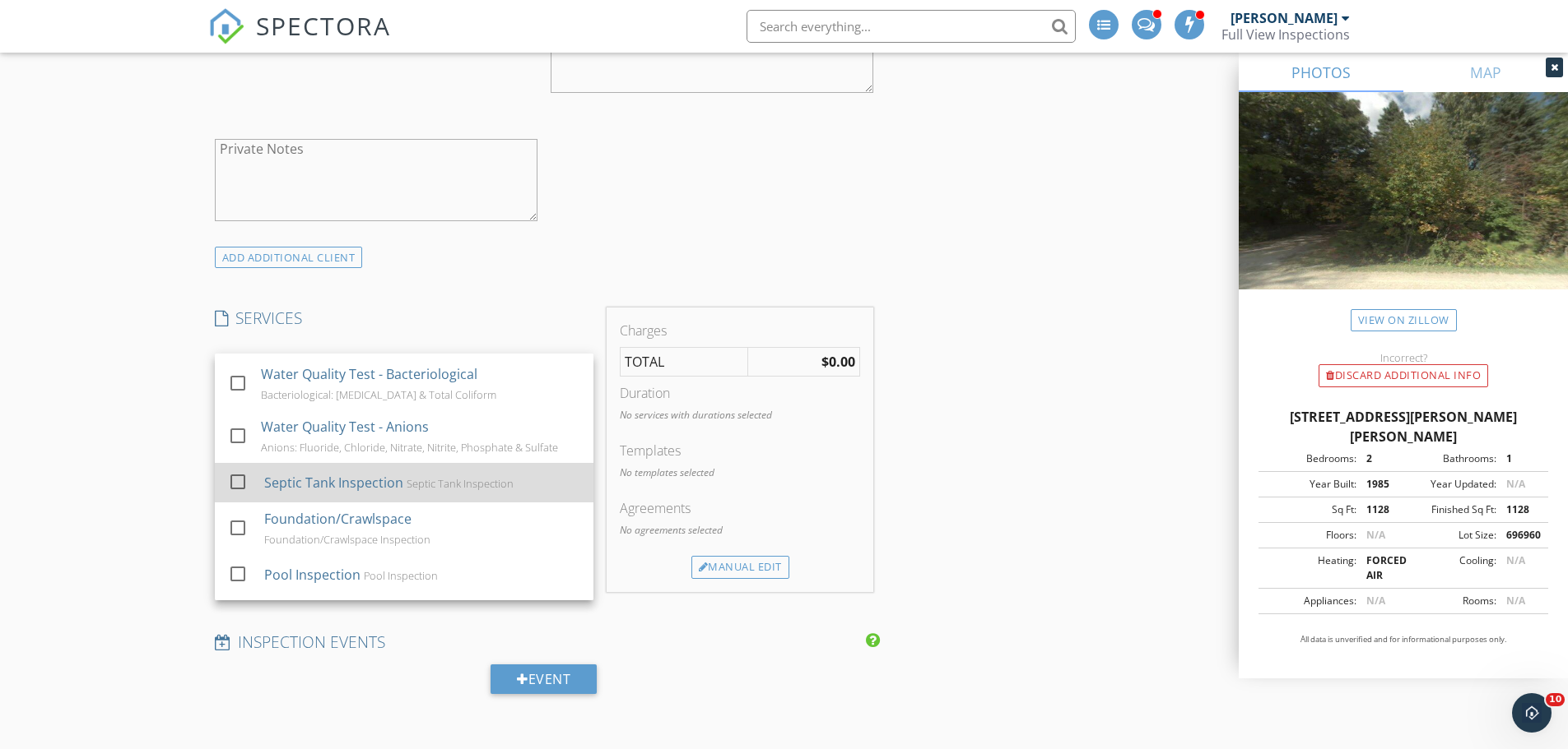
click at [238, 492] on div at bounding box center [238, 482] width 28 height 28
checkbox input "false"
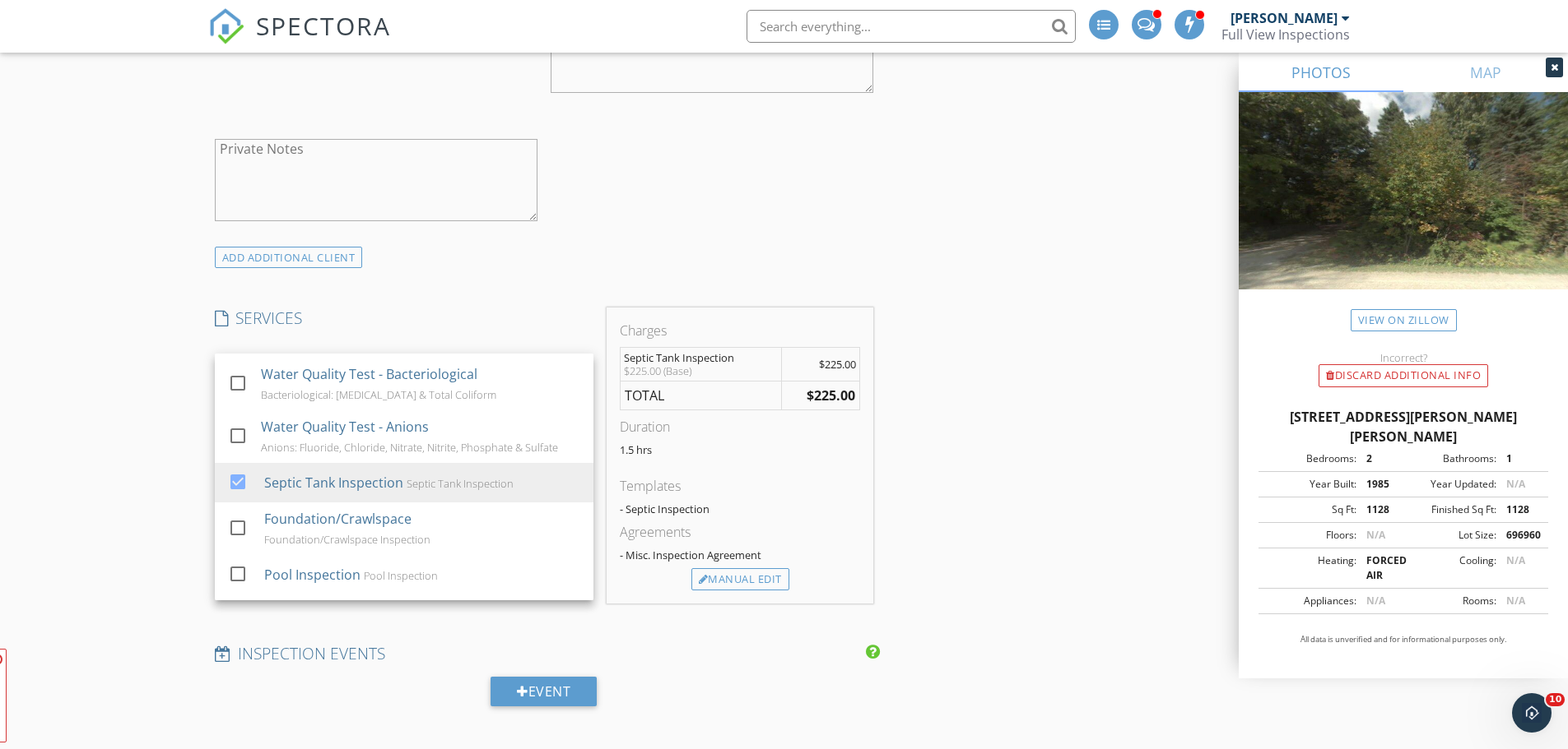
click at [178, 502] on div "New Inspection Click here to use the New Order Form INSPECTOR(S) check_box Mich…" at bounding box center [784, 629] width 1568 height 3598
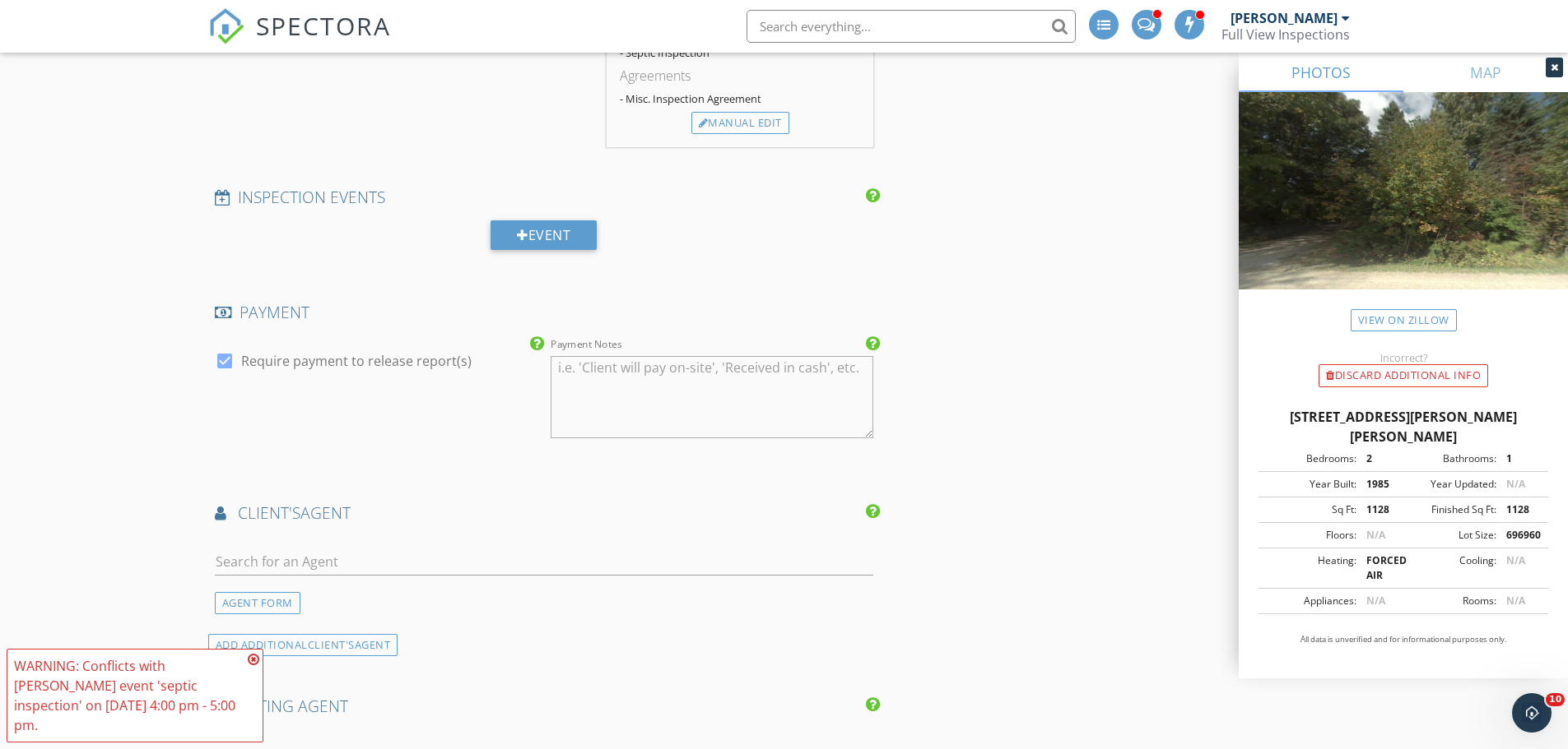
scroll to position [1810, 0]
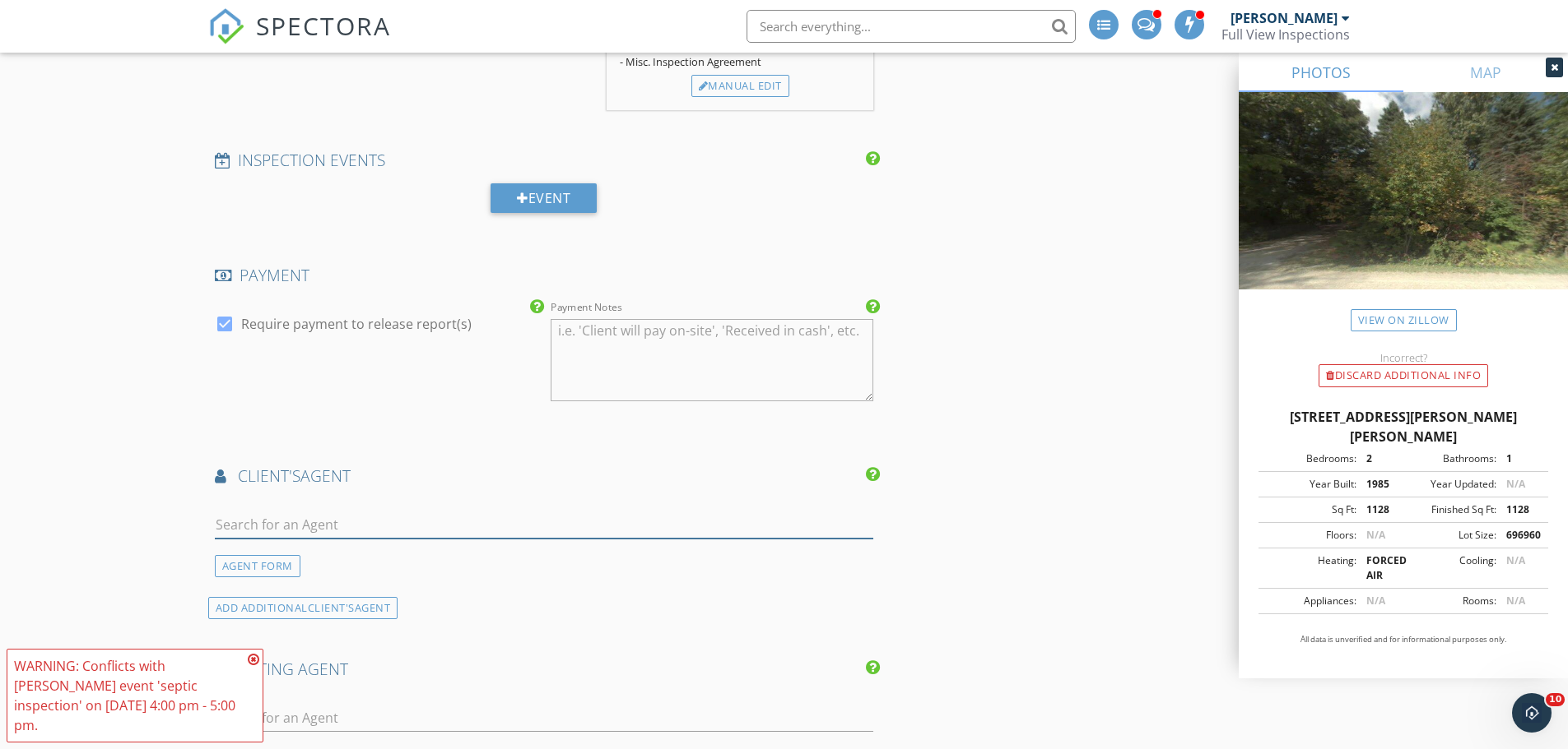
click at [305, 517] on input "text" at bounding box center [544, 525] width 659 height 27
type input "chad"
click at [312, 565] on div "Tall Oaks Realty" at bounding box center [312, 571] width 102 height 13
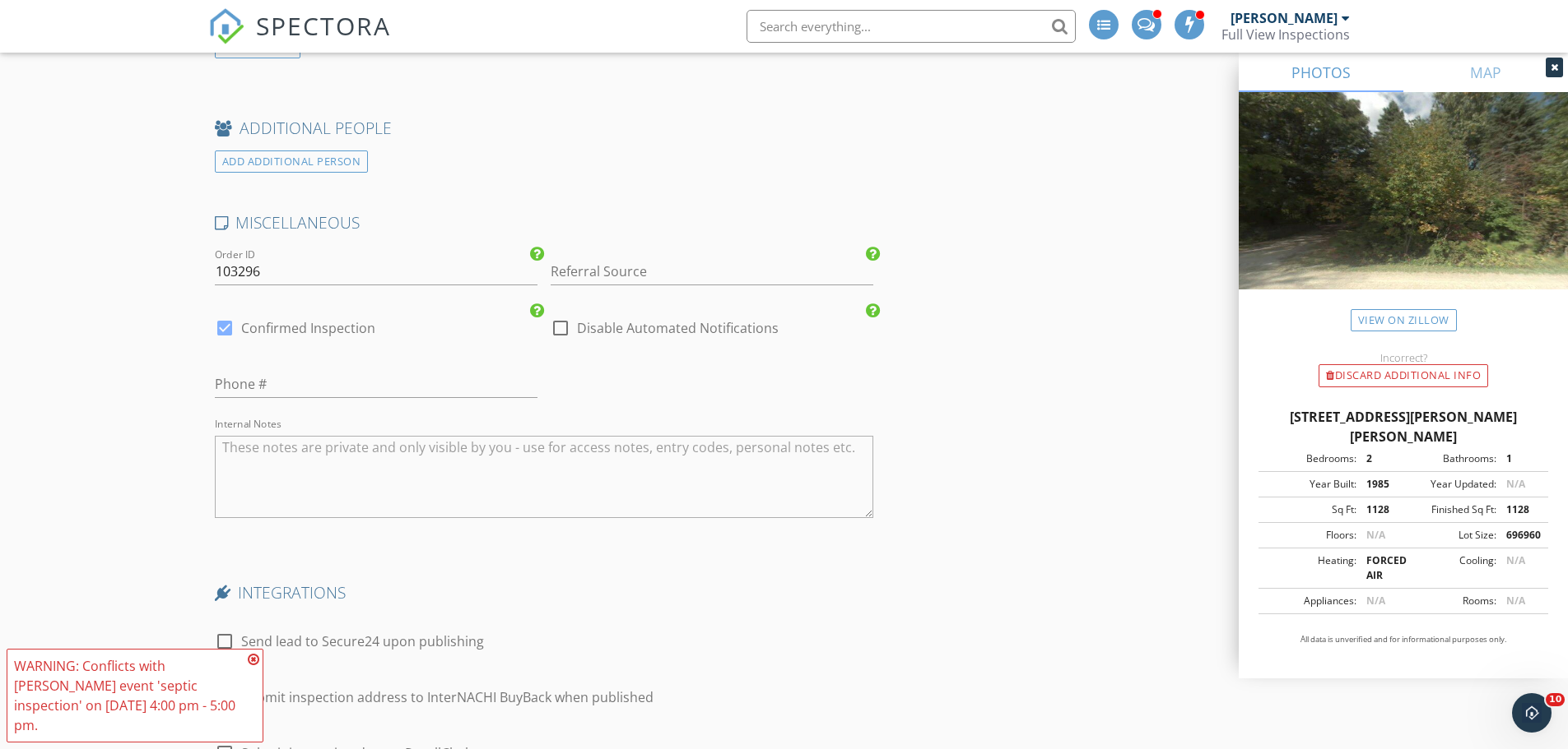
scroll to position [2879, 0]
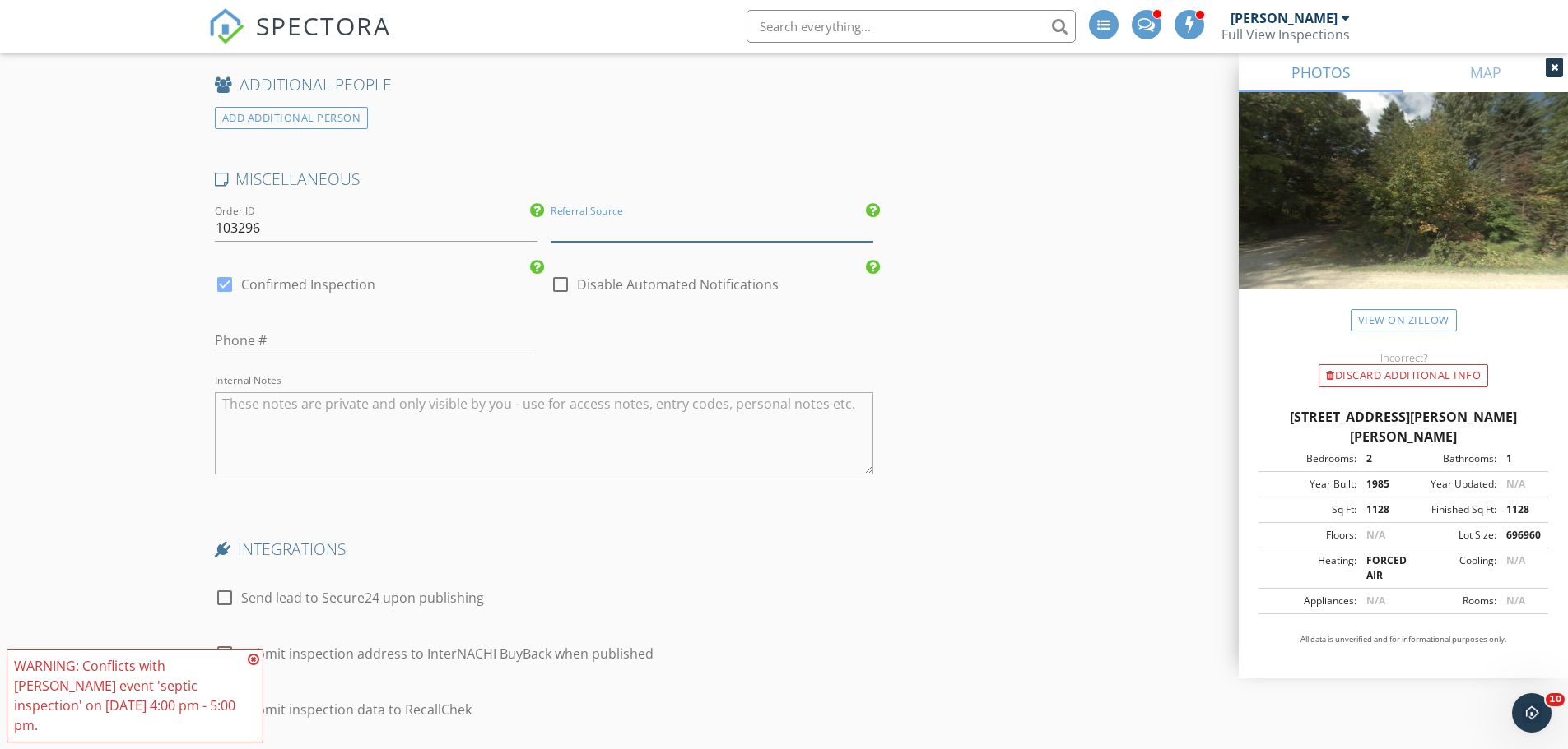
click at [637, 233] on input "Referral Source" at bounding box center [712, 228] width 323 height 27
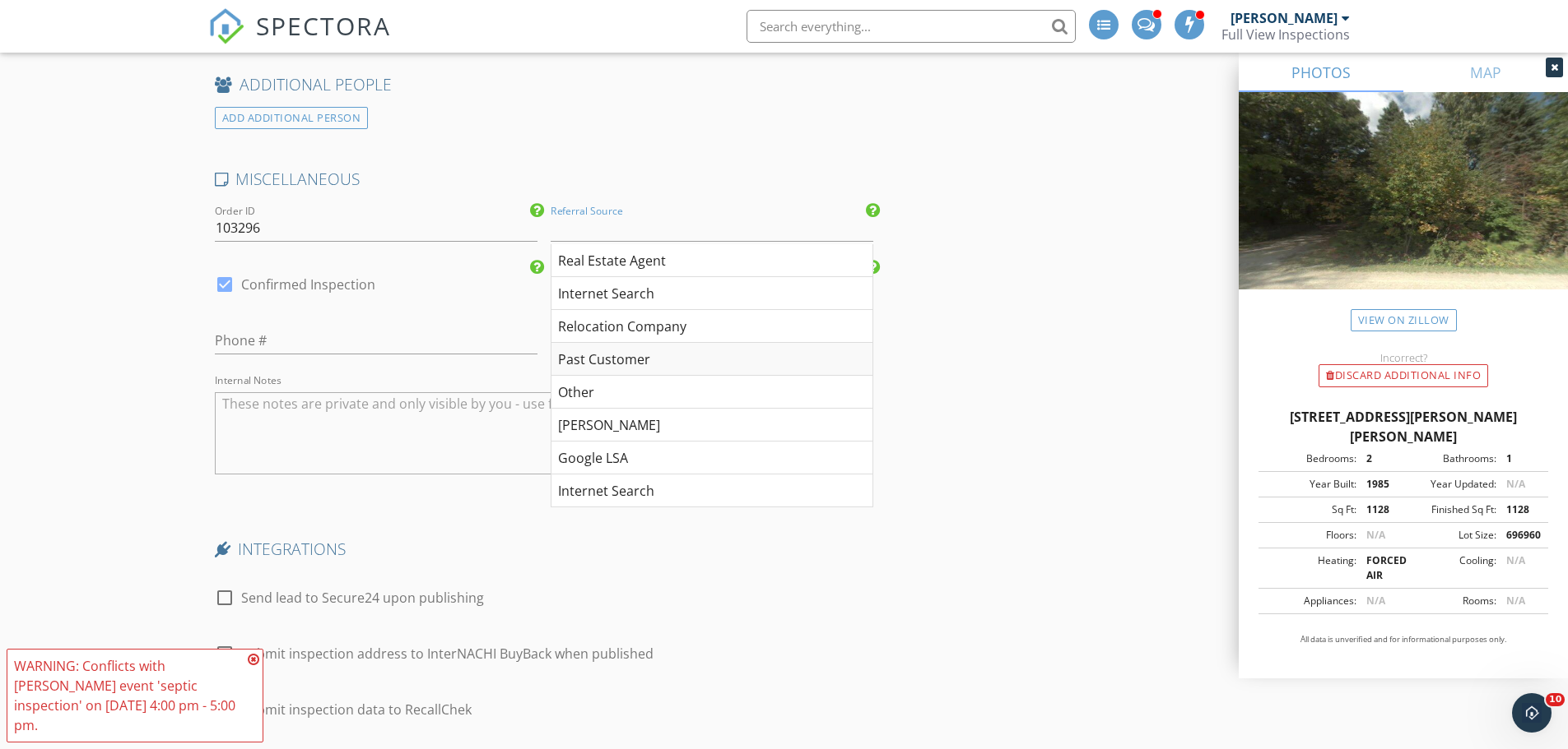
click at [648, 354] on div "Past Customer" at bounding box center [712, 360] width 321 height 33
type input "Past Customer"
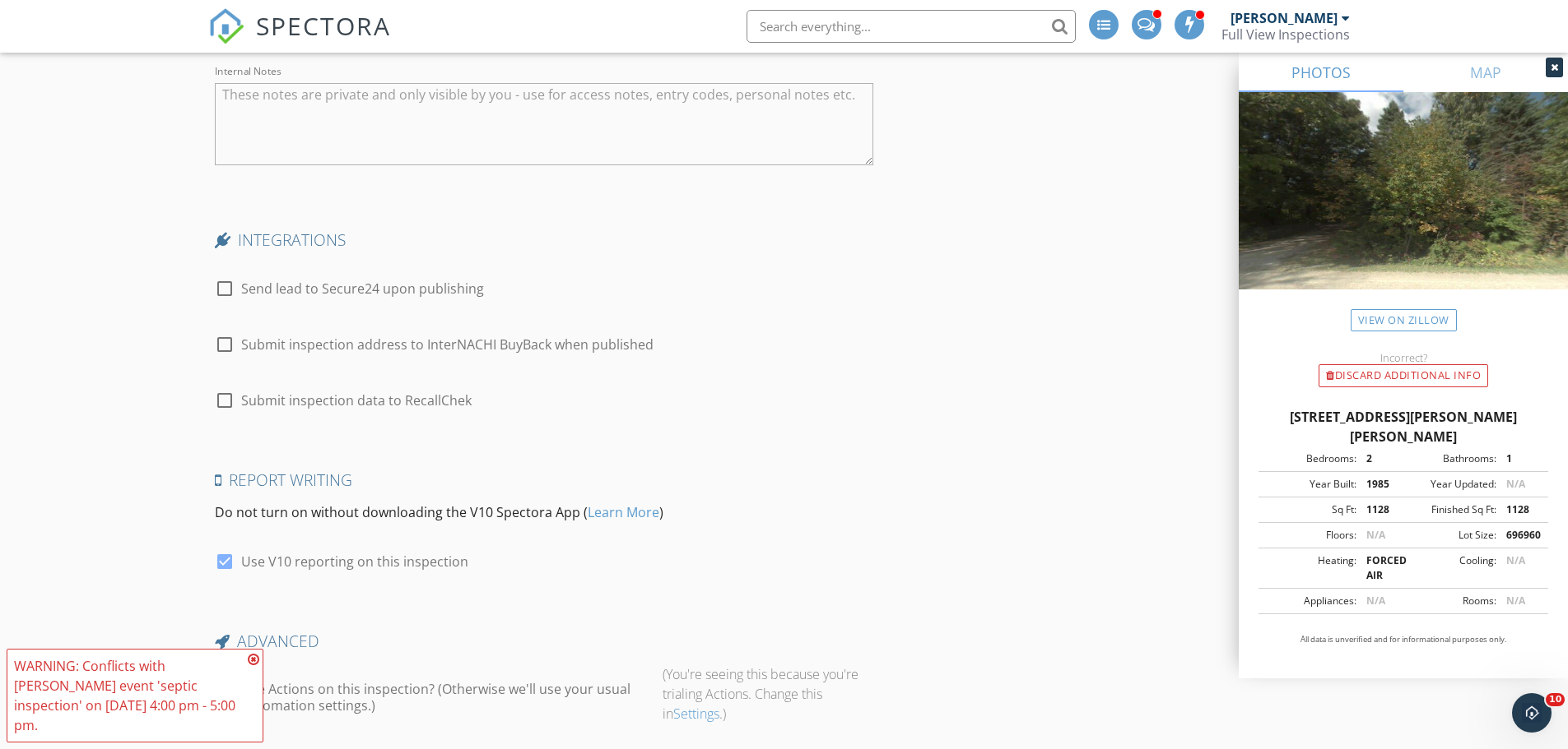
scroll to position [3208, 0]
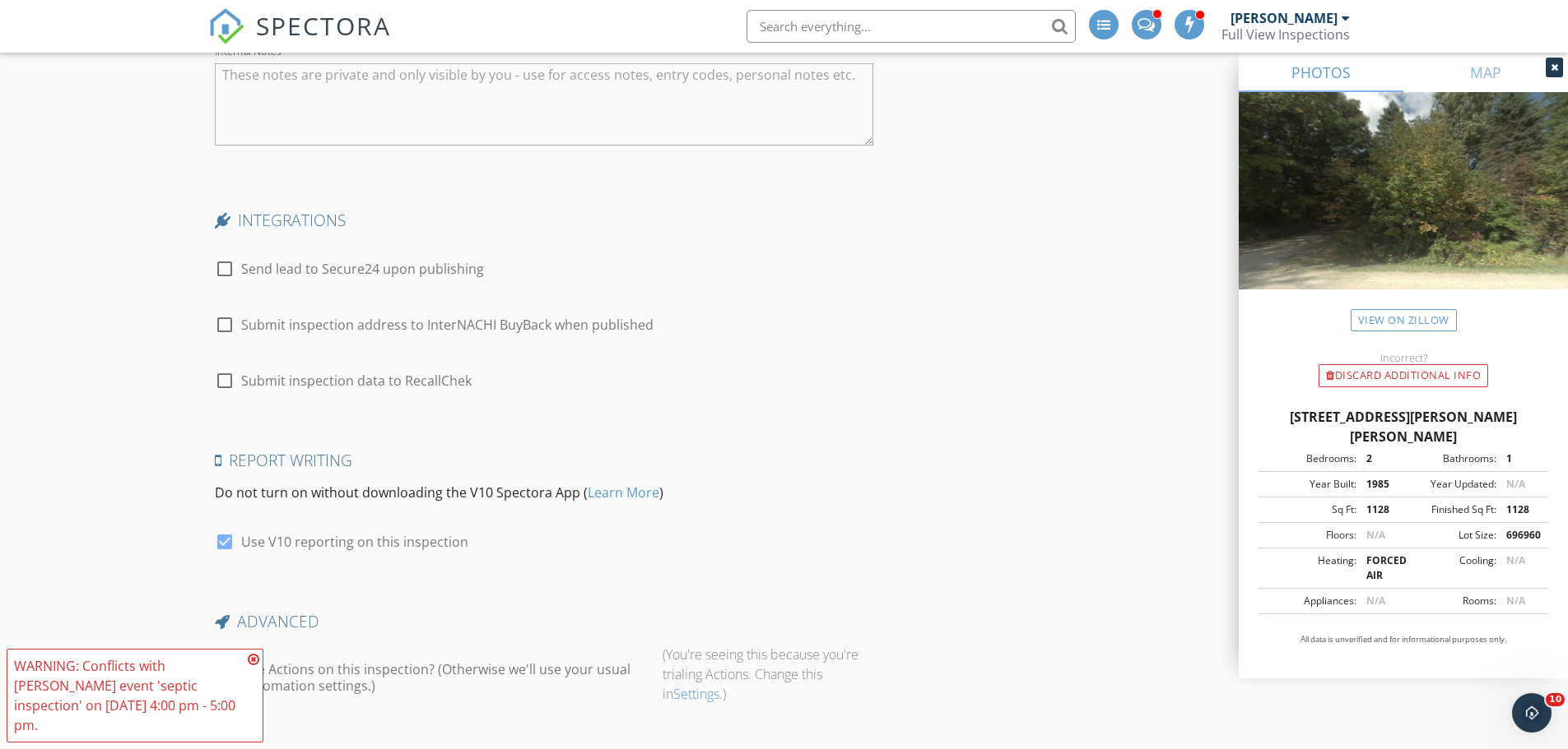
click at [253, 666] on icon at bounding box center [254, 660] width 12 height 13
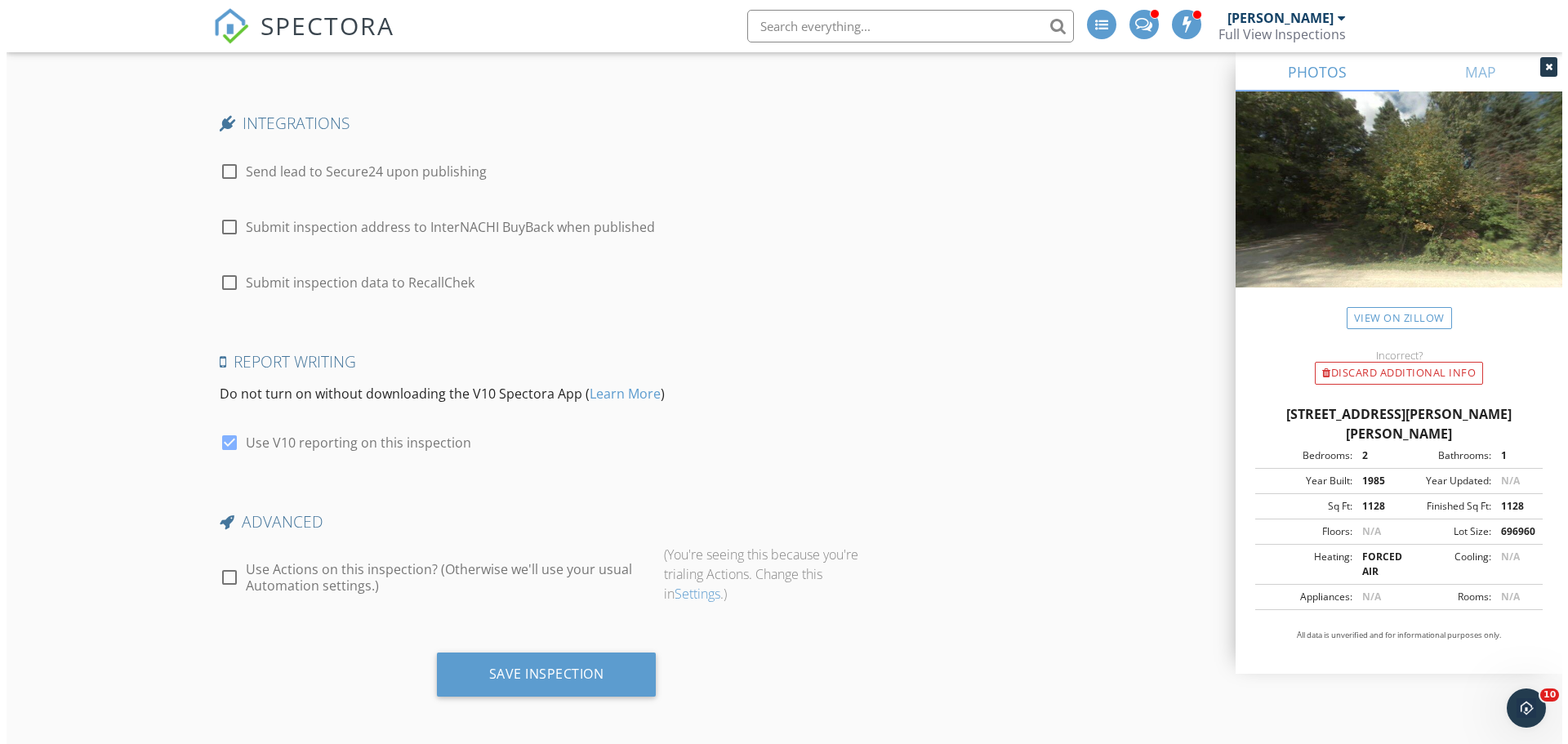
scroll to position [3286, 0]
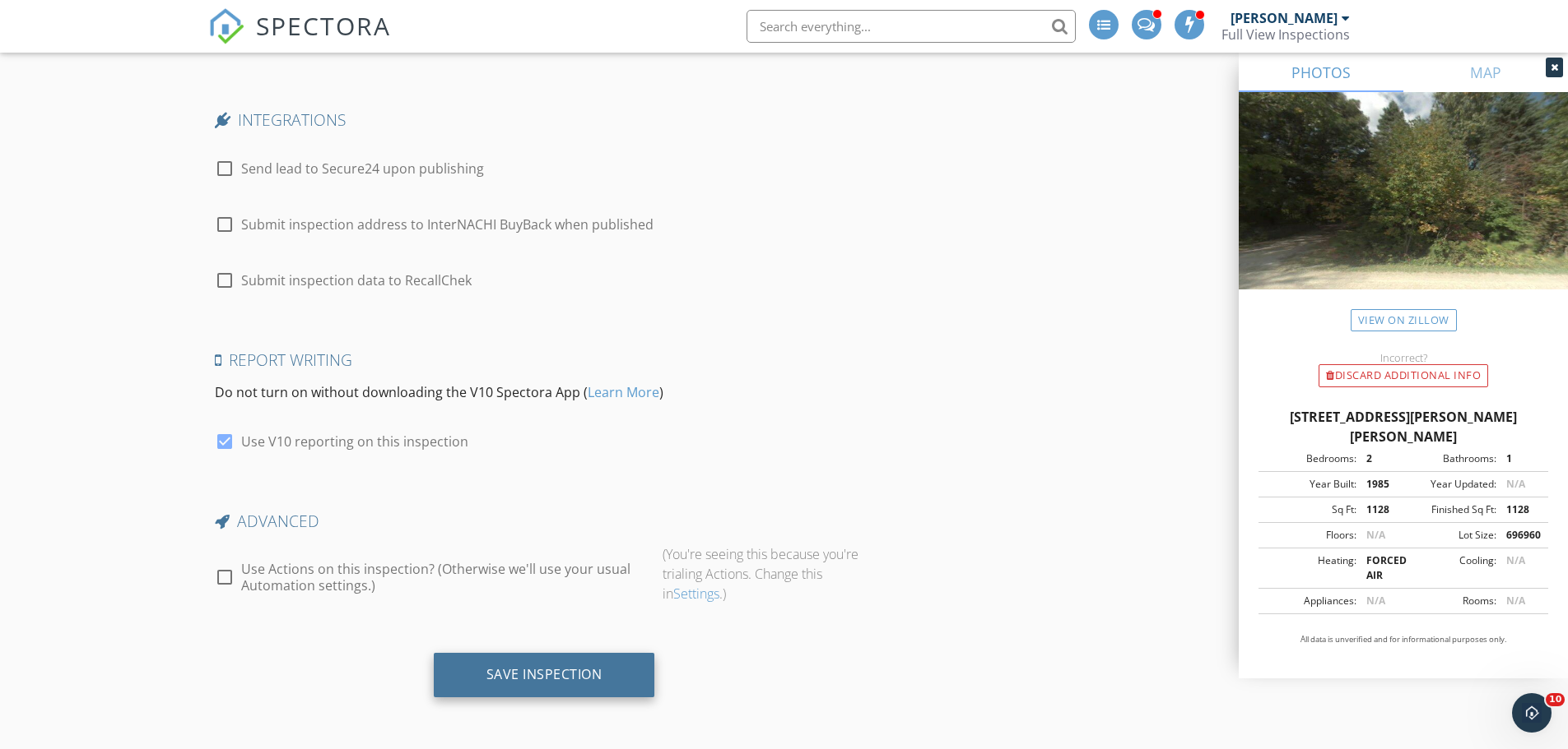
click at [556, 675] on div "Save Inspection" at bounding box center [544, 675] width 116 height 17
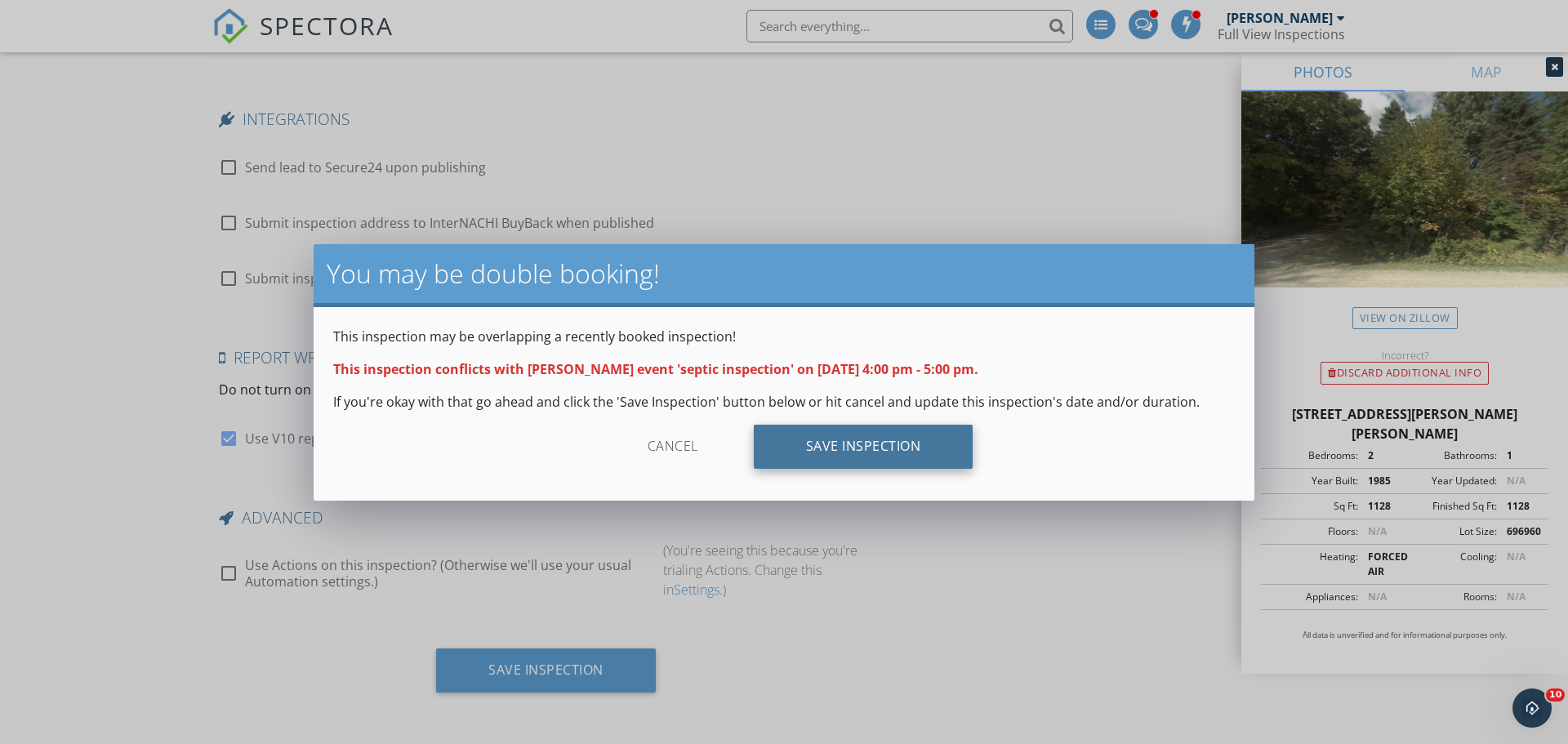
click at [892, 441] on div "Save Inspection" at bounding box center [864, 447] width 220 height 44
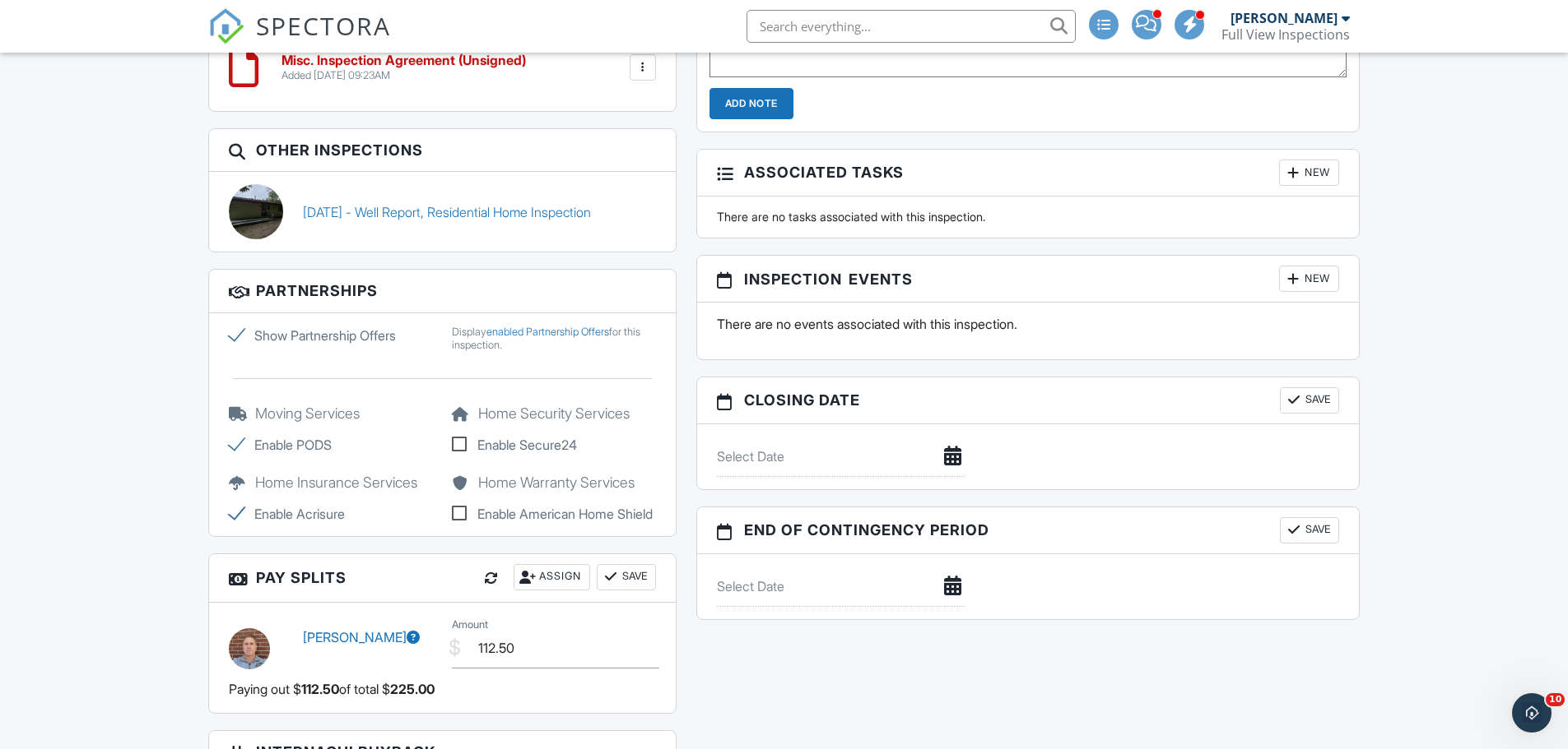
scroll to position [1399, 0]
click at [236, 336] on label "Show Partnership Offers" at bounding box center [331, 337] width 204 height 20
checkbox input "false"
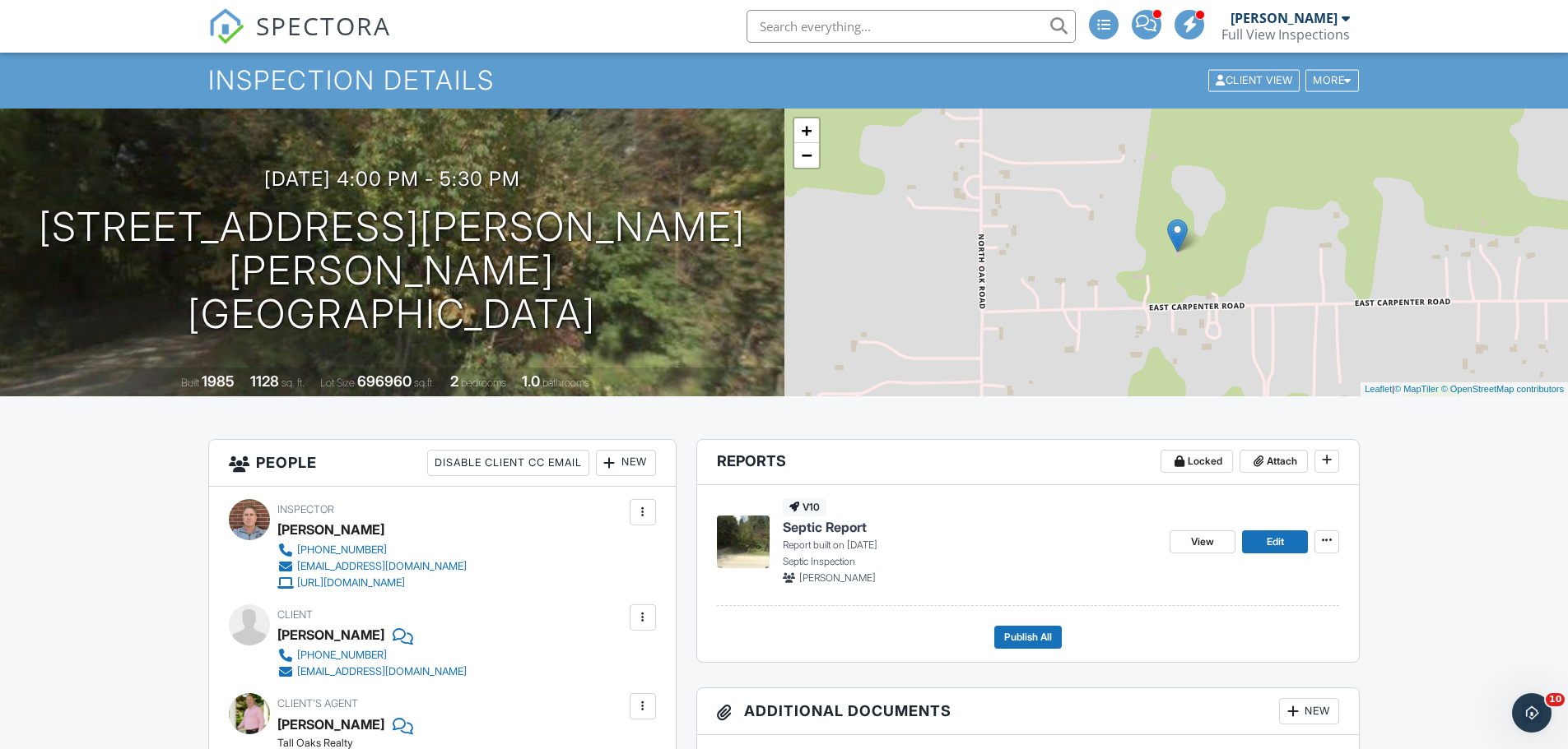
scroll to position [0, 0]
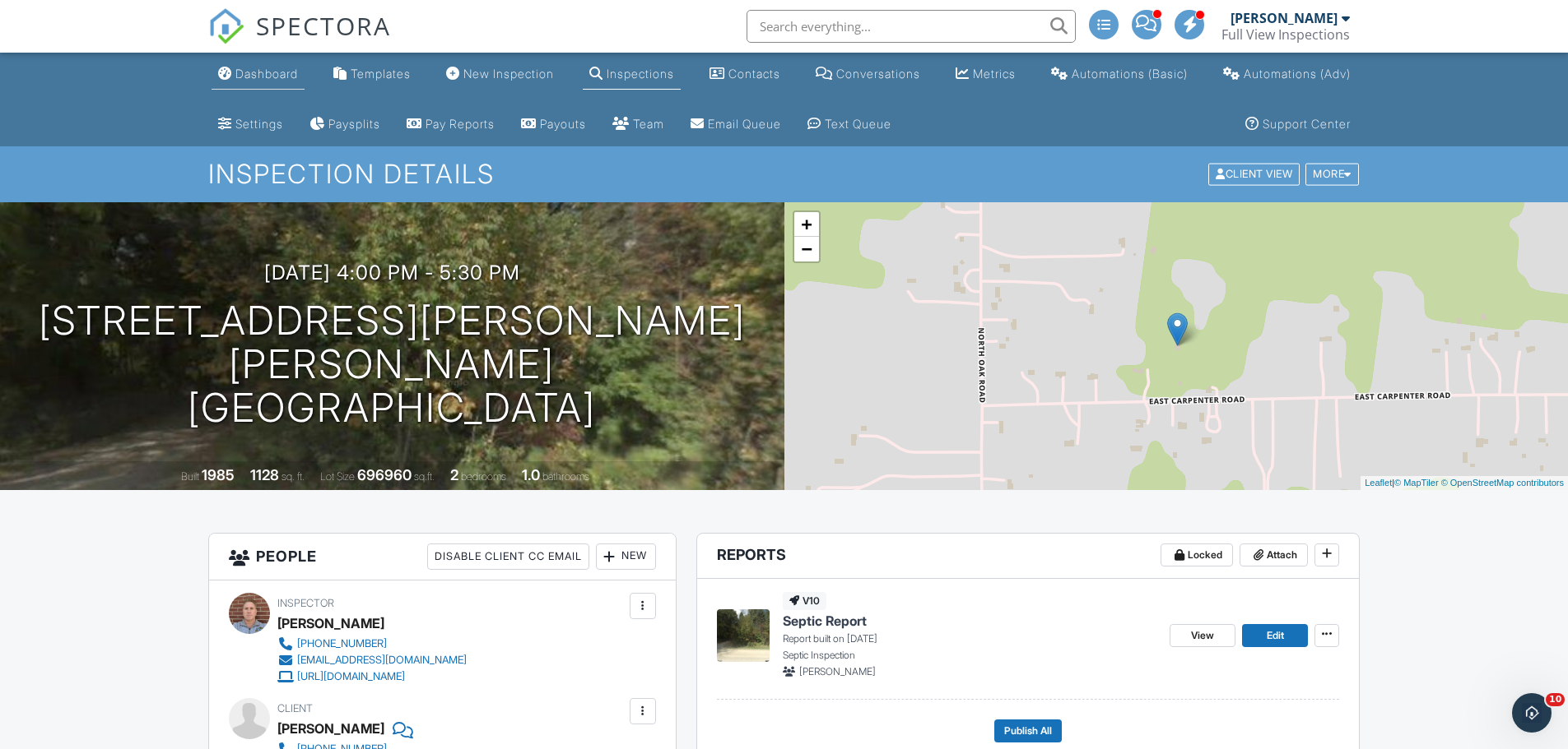
click at [265, 74] on div "Dashboard" at bounding box center [267, 74] width 63 height 14
